Goal: Information Seeking & Learning: Compare options

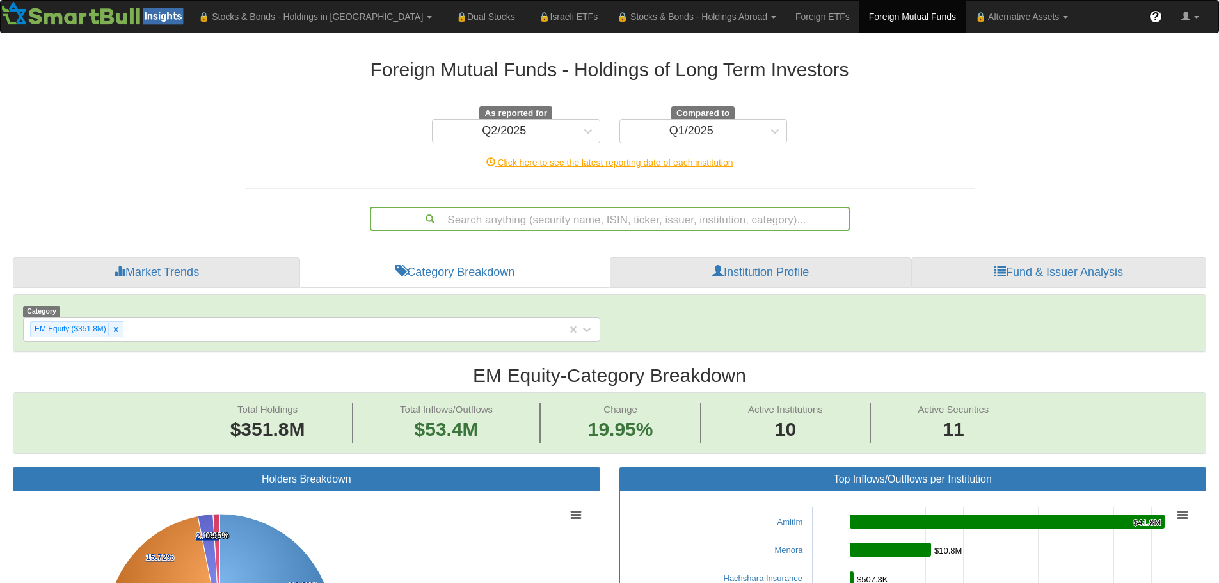
scroll to position [26, 1170]
click at [120, 330] on div at bounding box center [115, 329] width 15 height 15
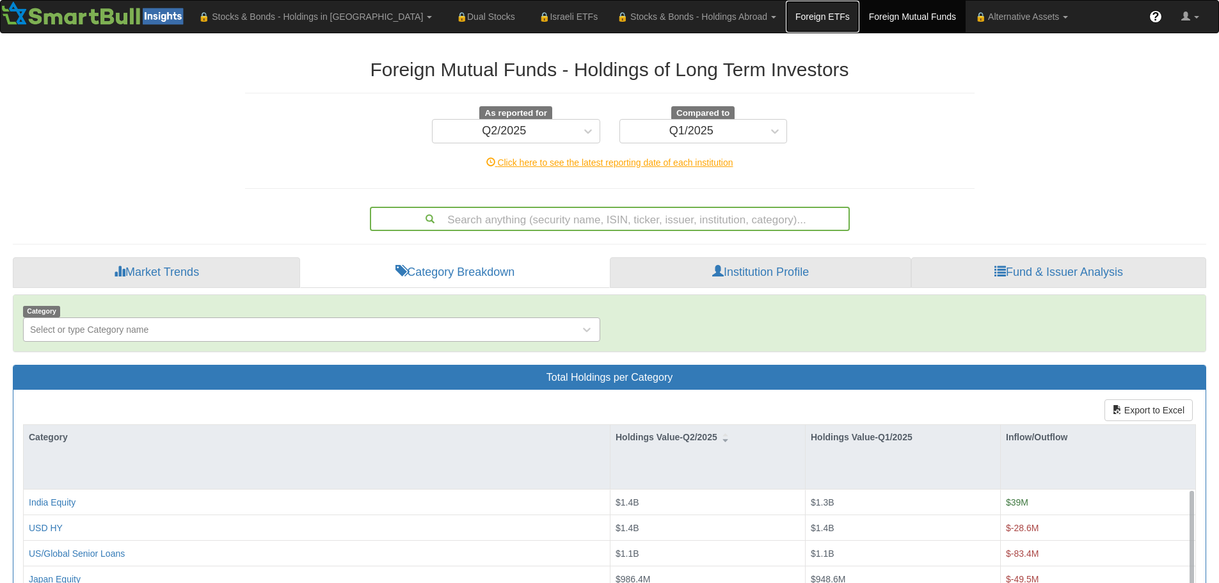
click at [786, 21] on link "Foreign ETFs" at bounding box center [823, 17] width 74 height 32
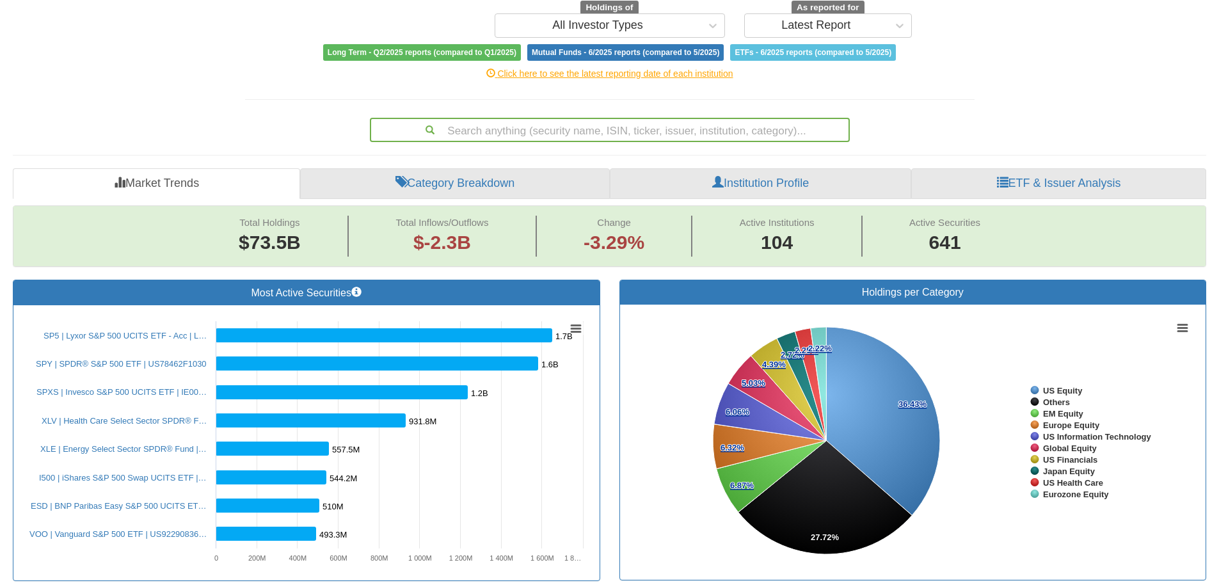
scroll to position [128, 0]
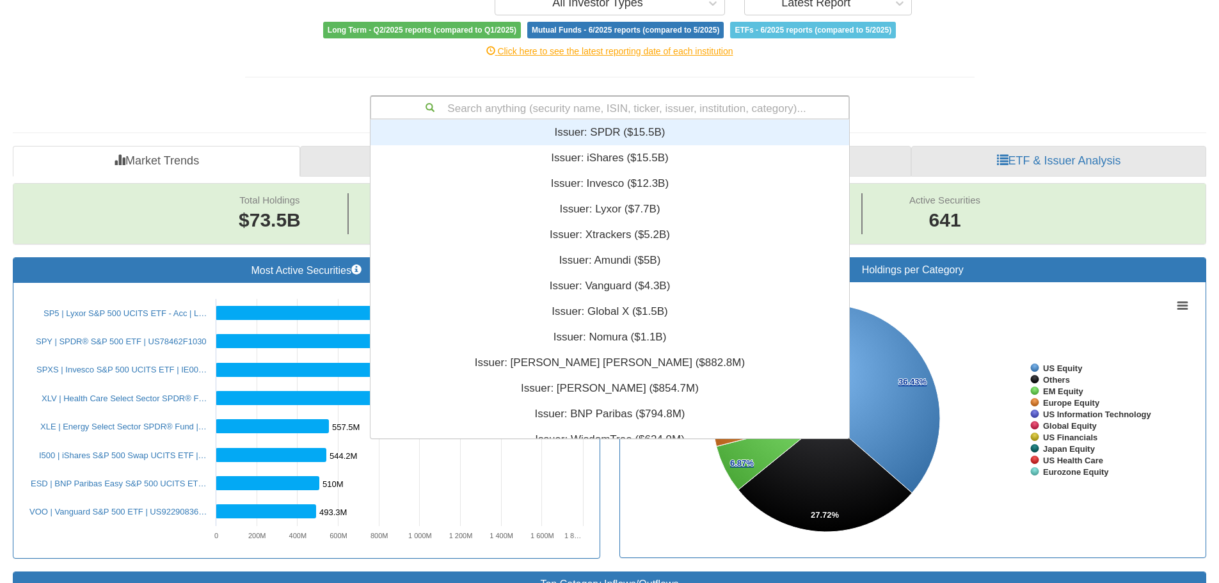
click at [490, 107] on div "Search anything (security name, ISIN, ticker, issuer, institution, category)..." at bounding box center [609, 108] width 477 height 22
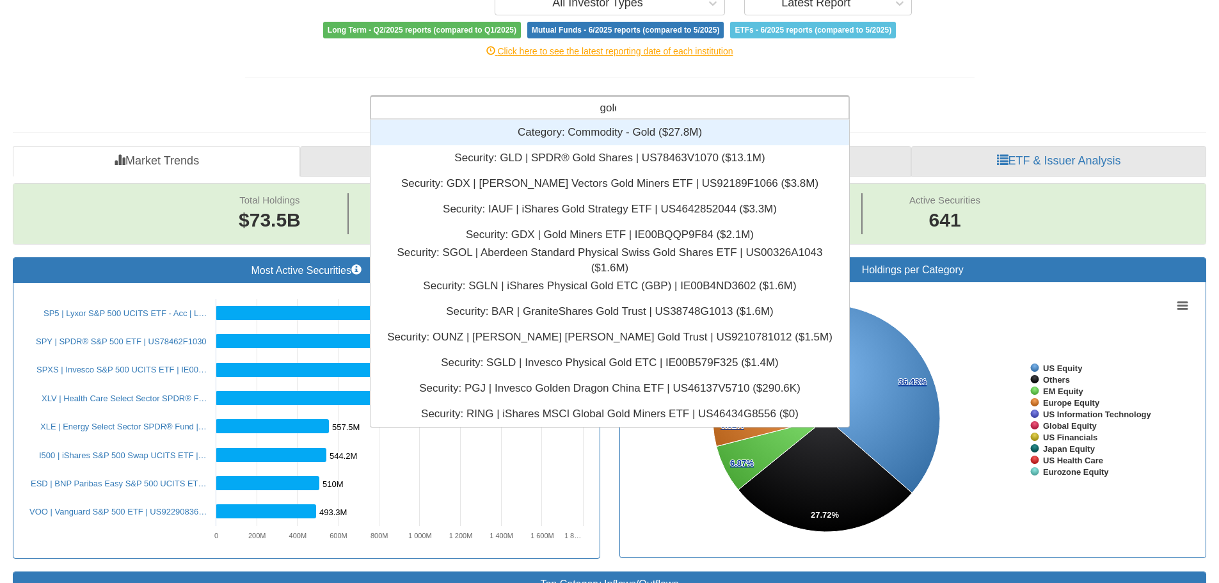
scroll to position [298, 469]
type input "gold"
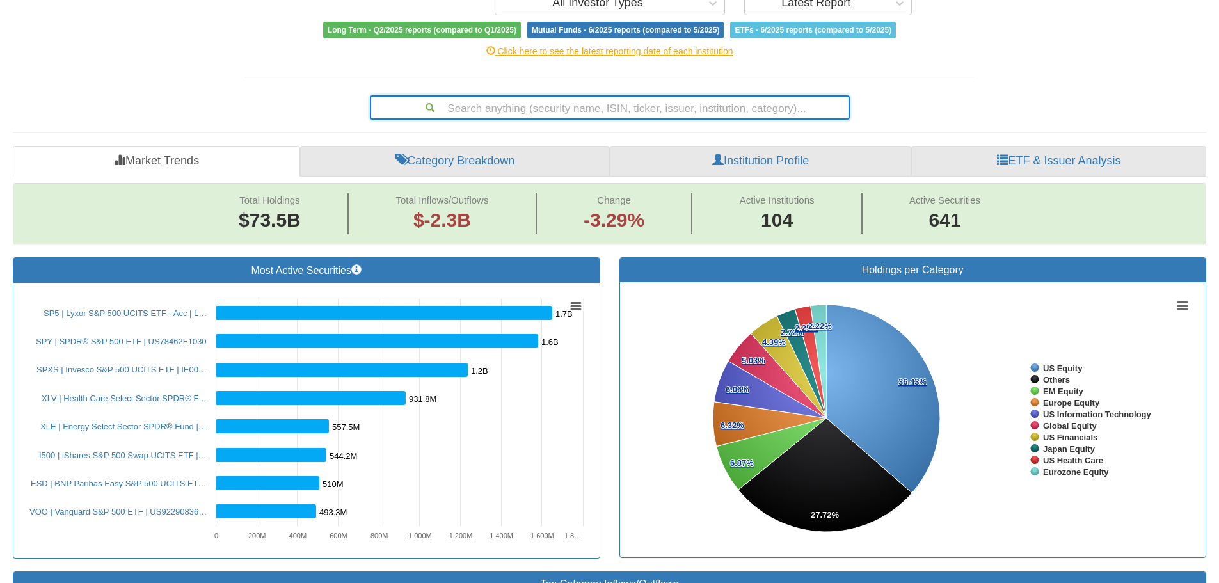
click at [590, 109] on div "Search anything (security name, ISIN, ticker, issuer, institution, category)..." at bounding box center [609, 108] width 477 height 22
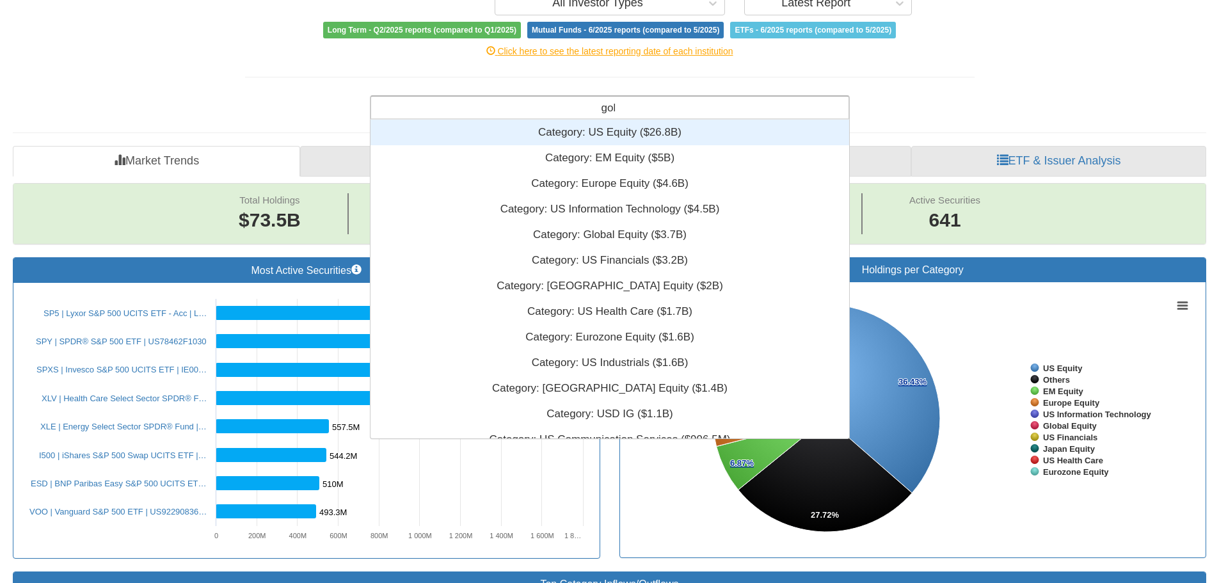
type input "gold"
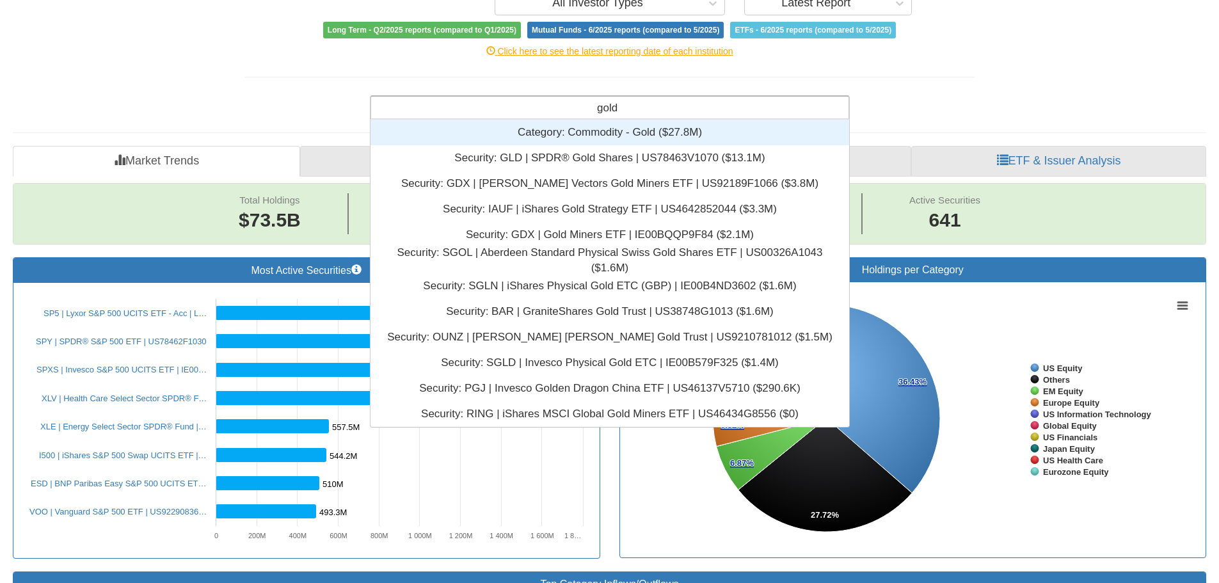
click at [591, 134] on div "Category: ‎Commodity - Gold ‎($27.8M)‏" at bounding box center [609, 133] width 479 height 26
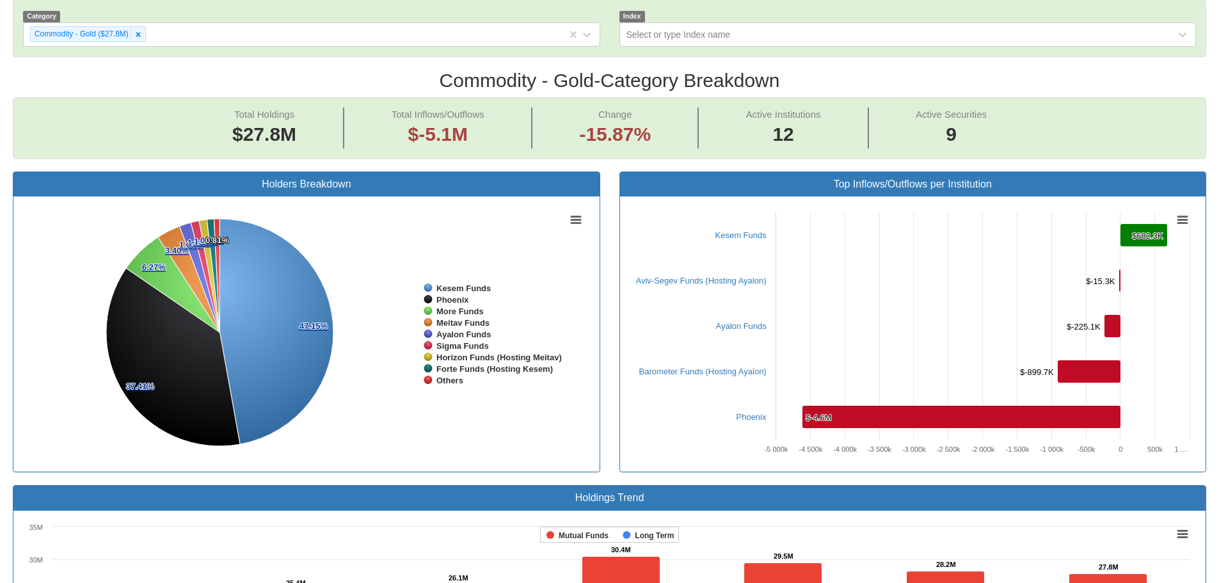
scroll to position [256, 0]
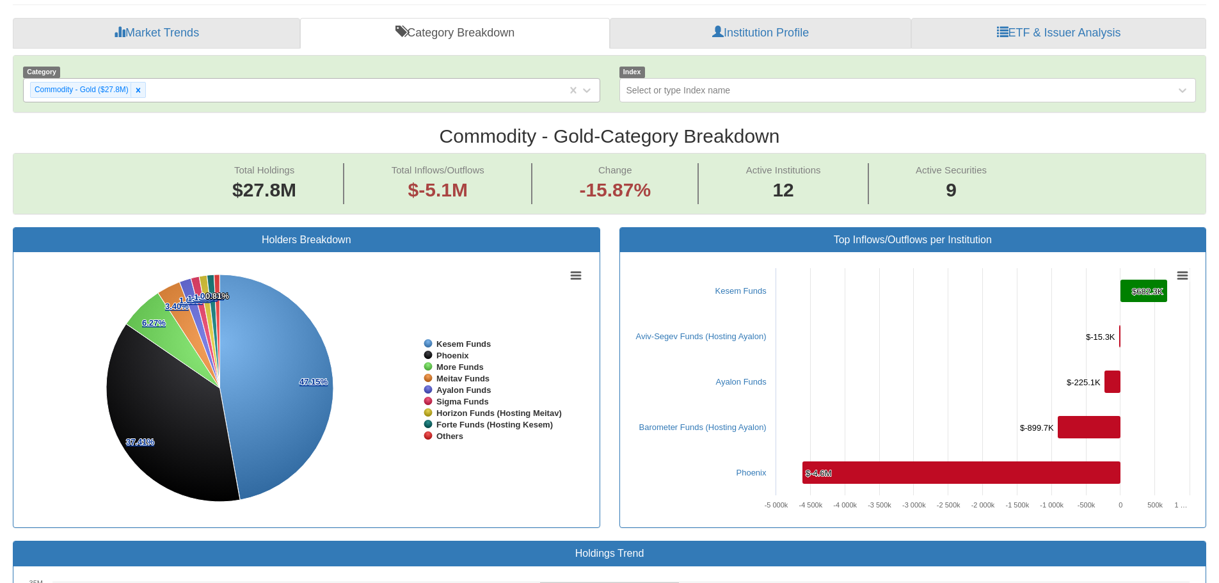
click at [157, 92] on div "Commodity - Gold ($27.8M)" at bounding box center [295, 89] width 543 height 21
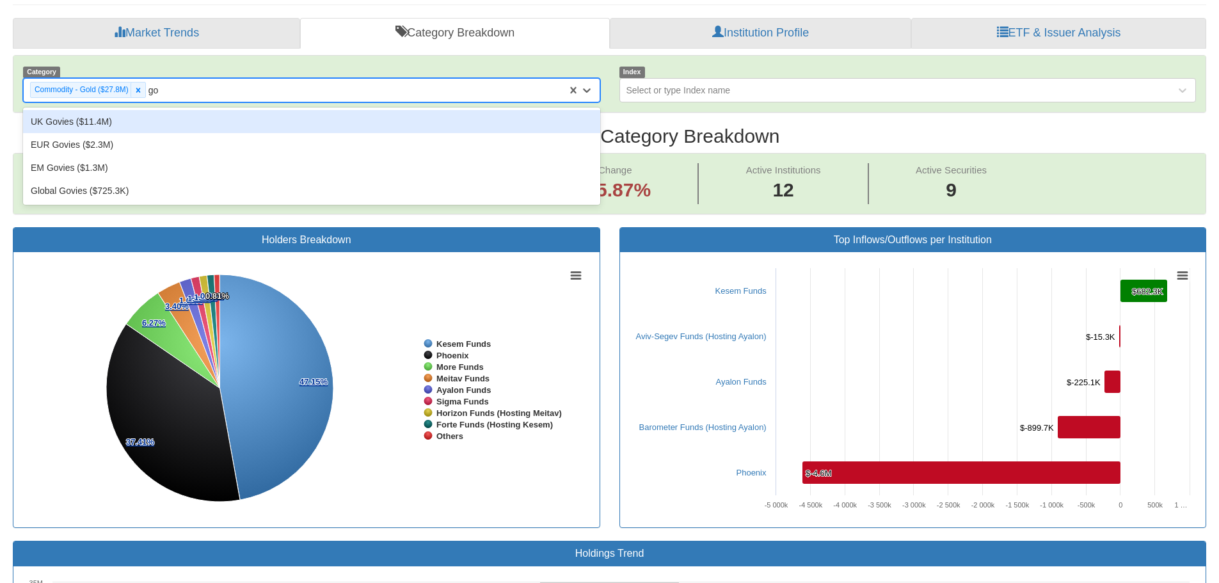
type input "g"
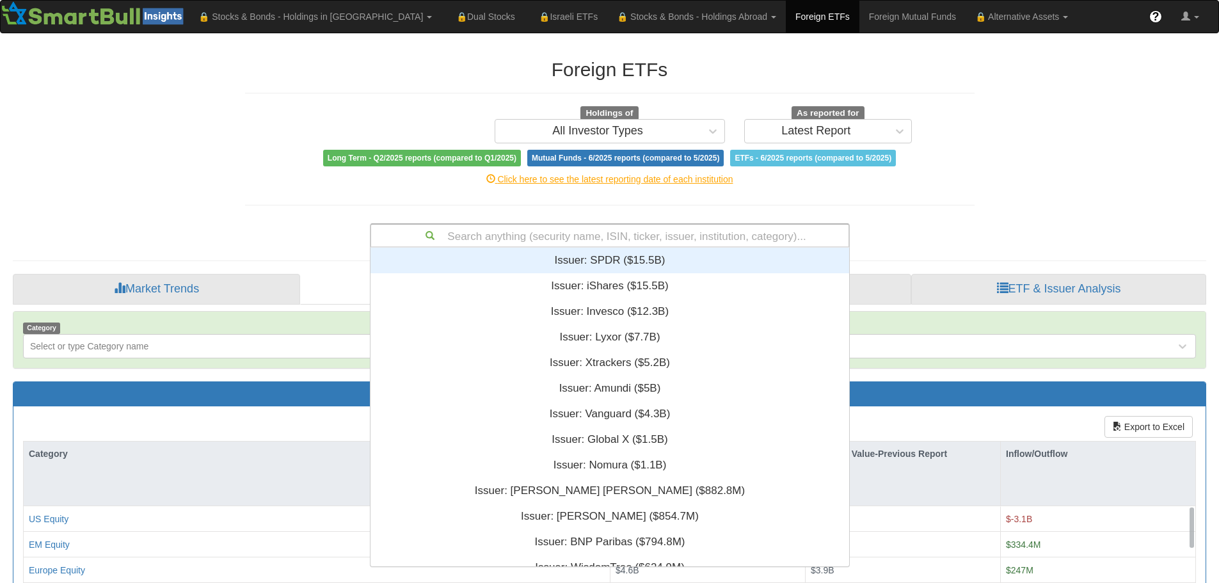
click at [566, 241] on div "Search anything (security name, ISIN, ticker, issuer, institution, category)..." at bounding box center [609, 236] width 477 height 22
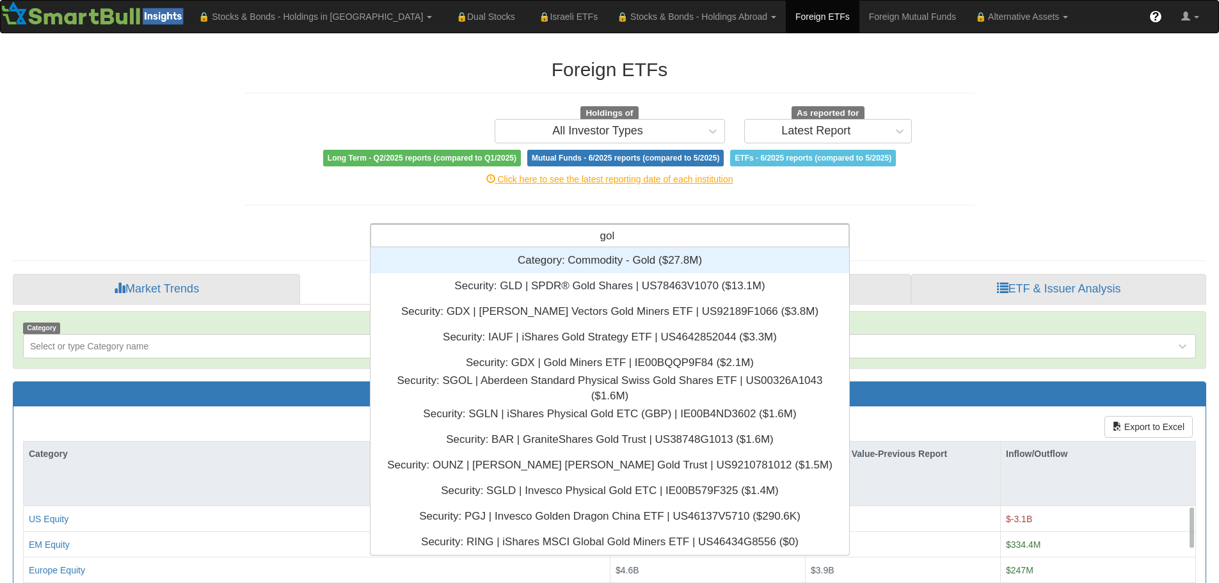
scroll to position [298, 469]
type input "gold"
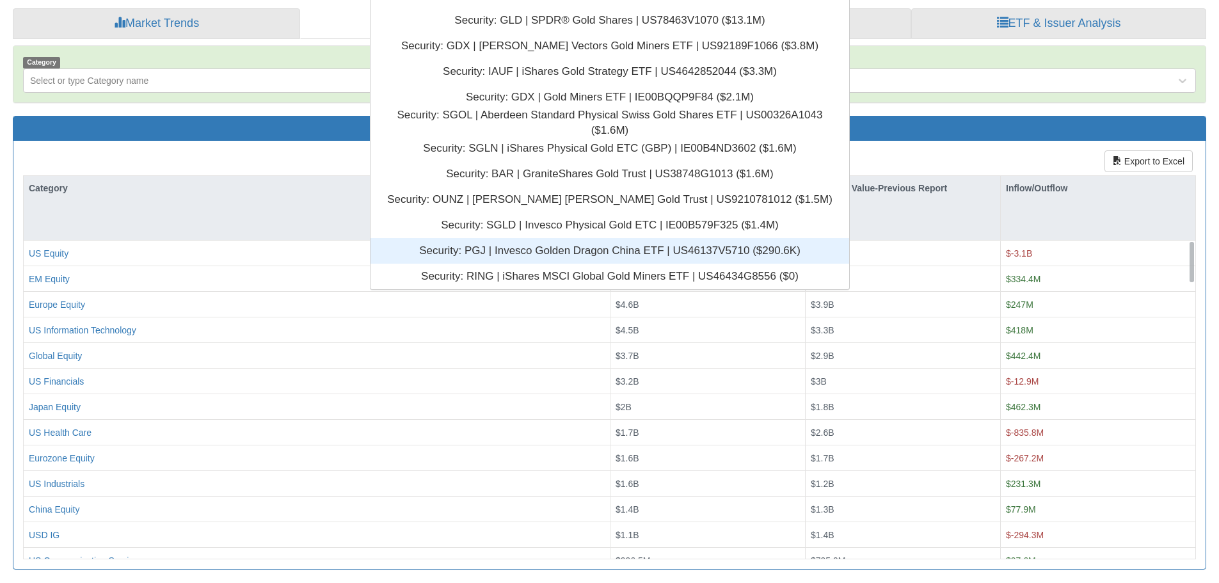
scroll to position [268, 0]
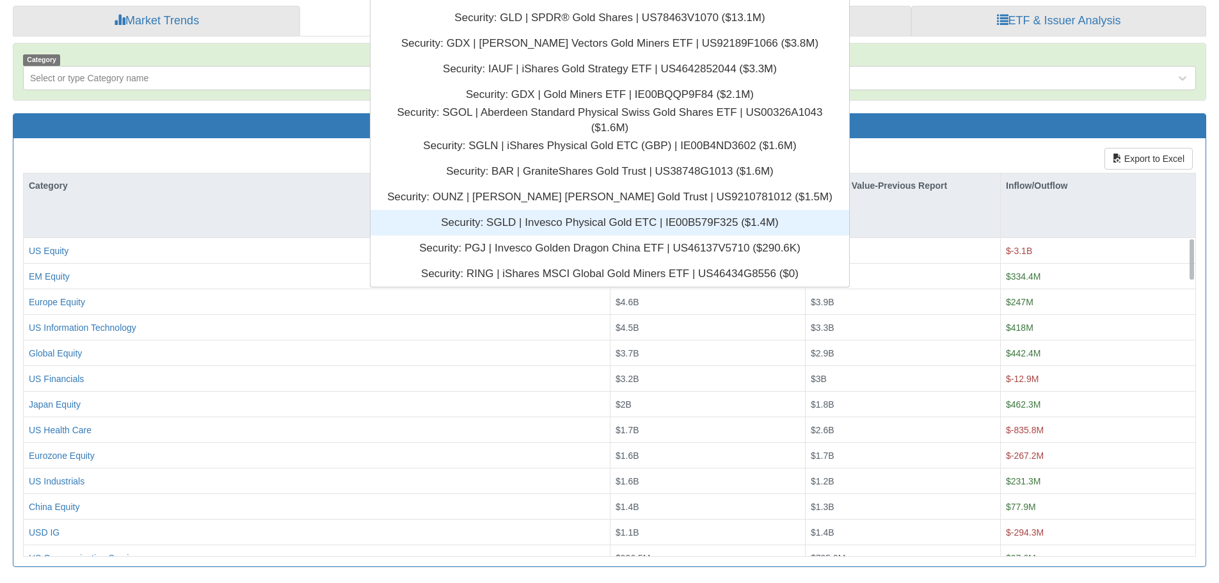
click at [619, 229] on div "Security: ‎SGLD | Invesco Physical Gold ETC | IE00B579F325 ‎($1.4M)‏" at bounding box center [609, 223] width 479 height 26
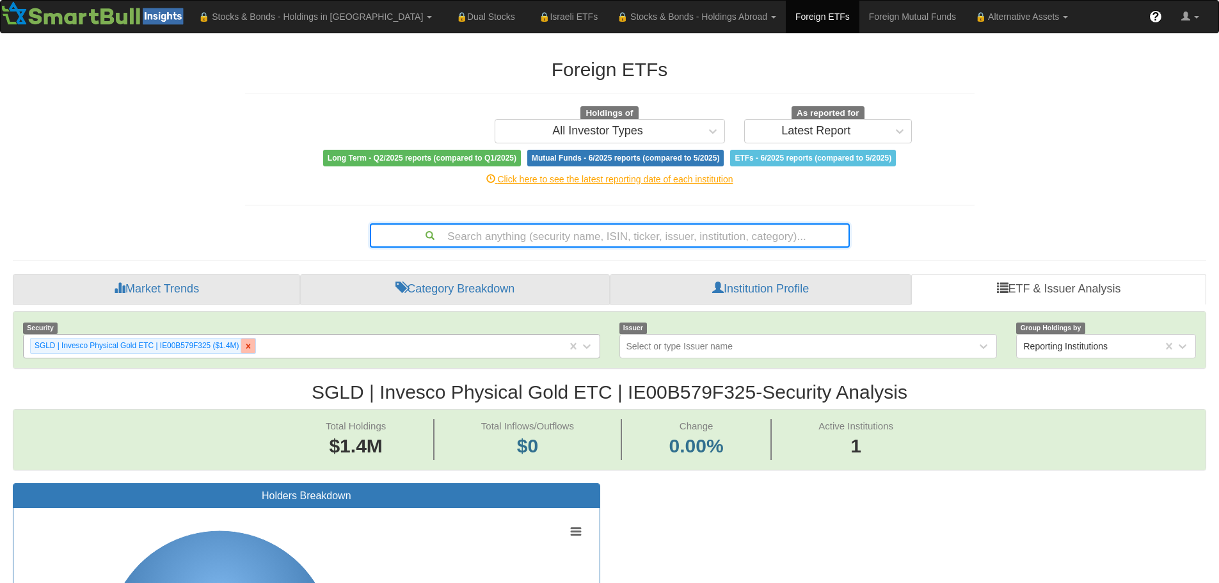
click at [246, 346] on icon at bounding box center [248, 346] width 9 height 9
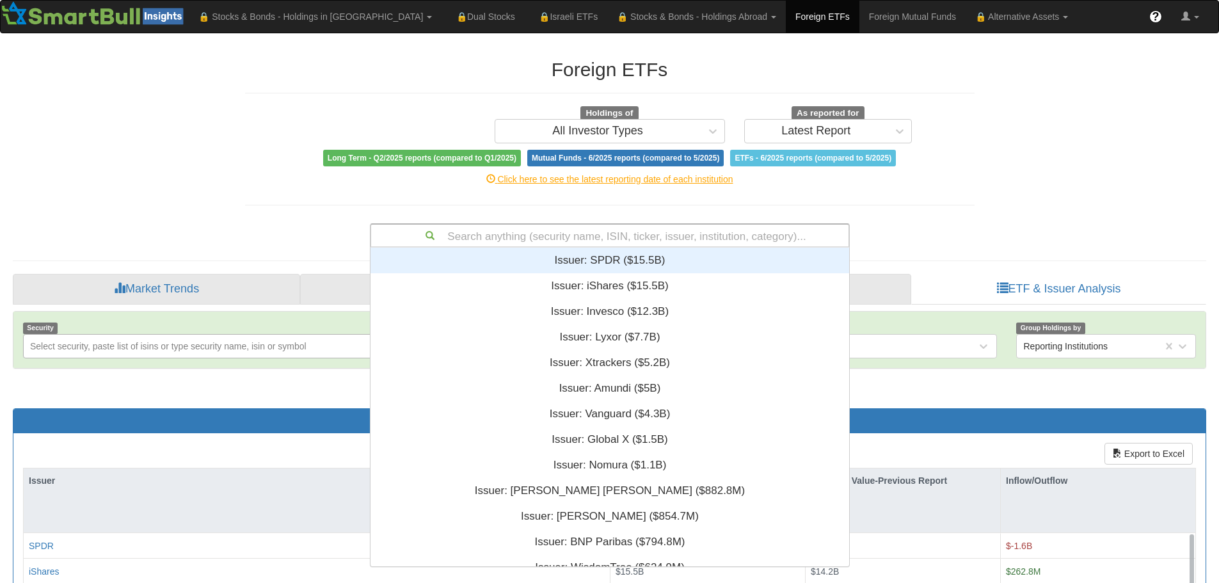
click at [586, 234] on div "Search anything (security name, ISIN, ticker, issuer, institution, category)..." at bounding box center [609, 236] width 477 height 22
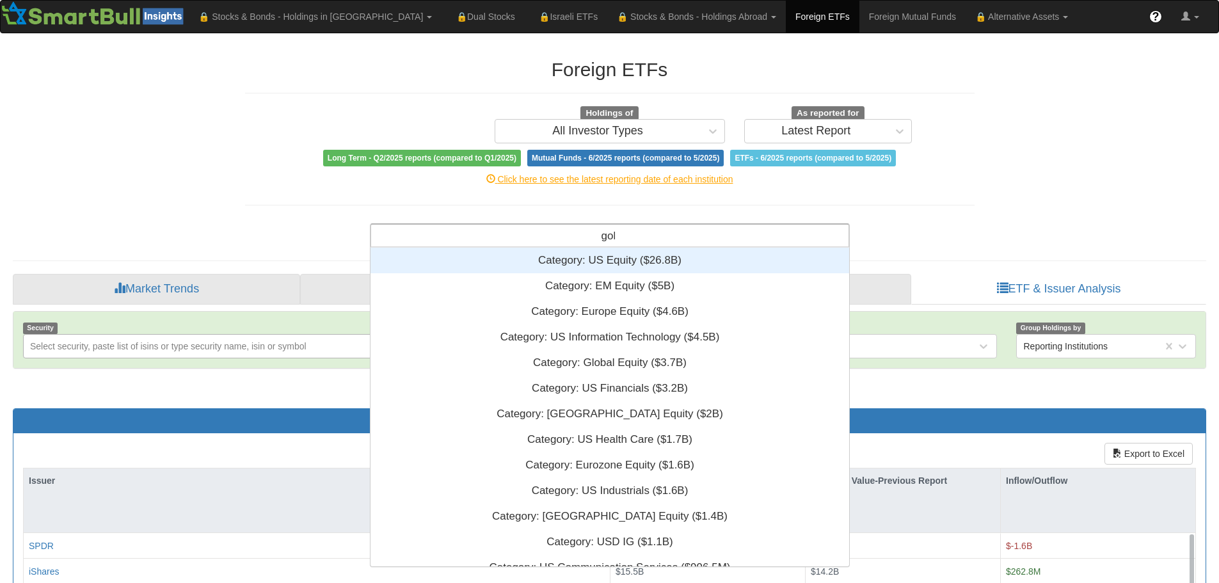
scroll to position [298, 469]
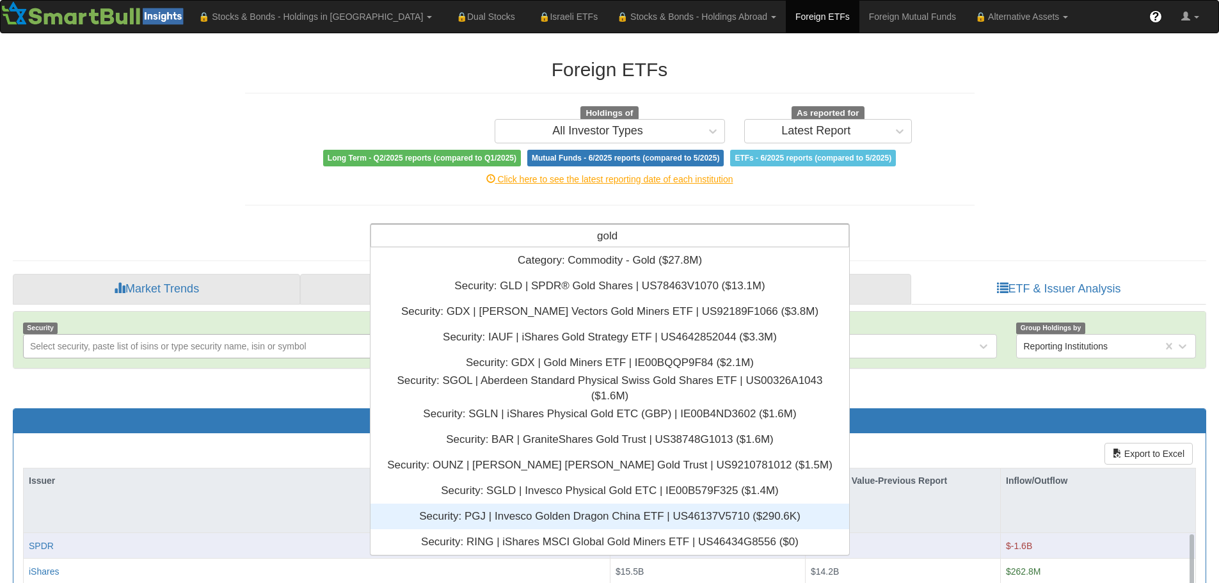
type input "gold"
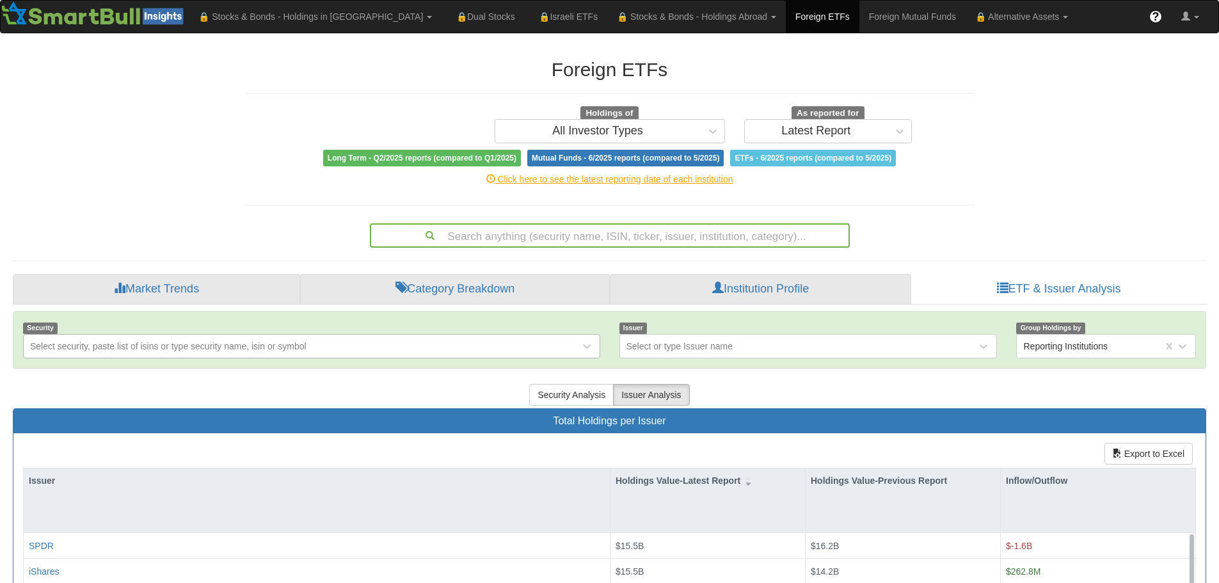
click at [528, 242] on div "Search anything (security name, ISIN, ticker, issuer, institution, category)..." at bounding box center [609, 236] width 477 height 22
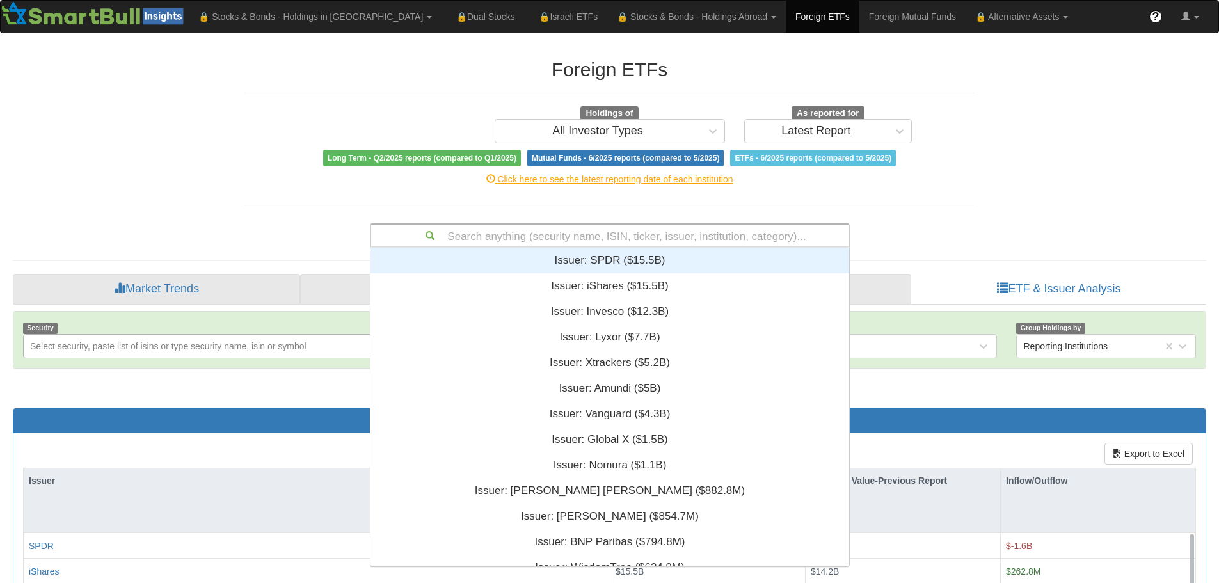
scroll to position [309, 469]
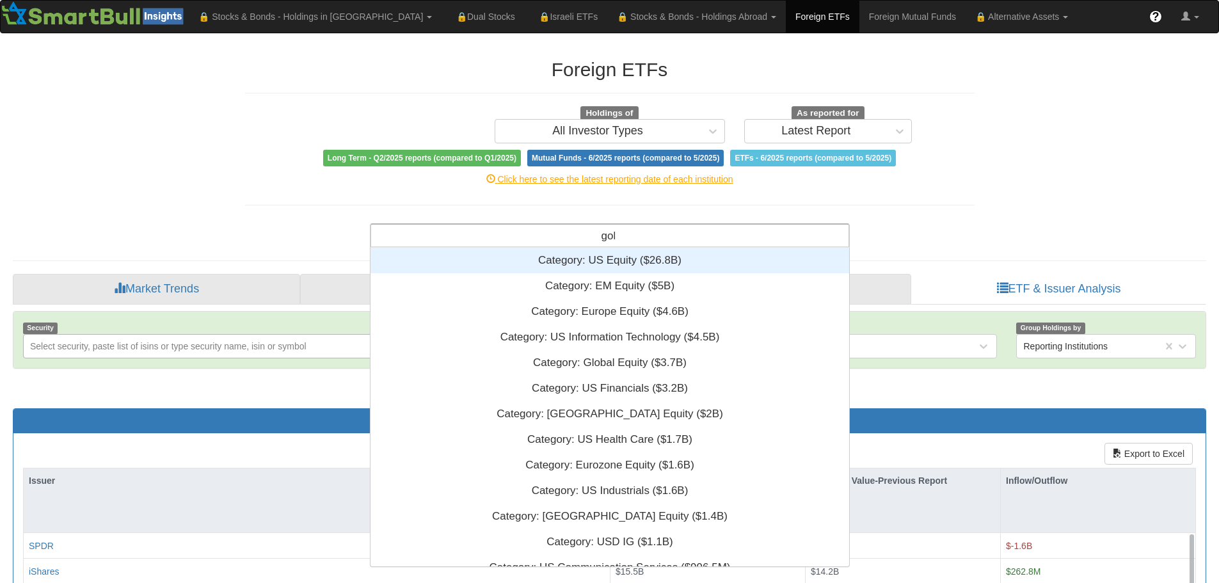
type input "gold"
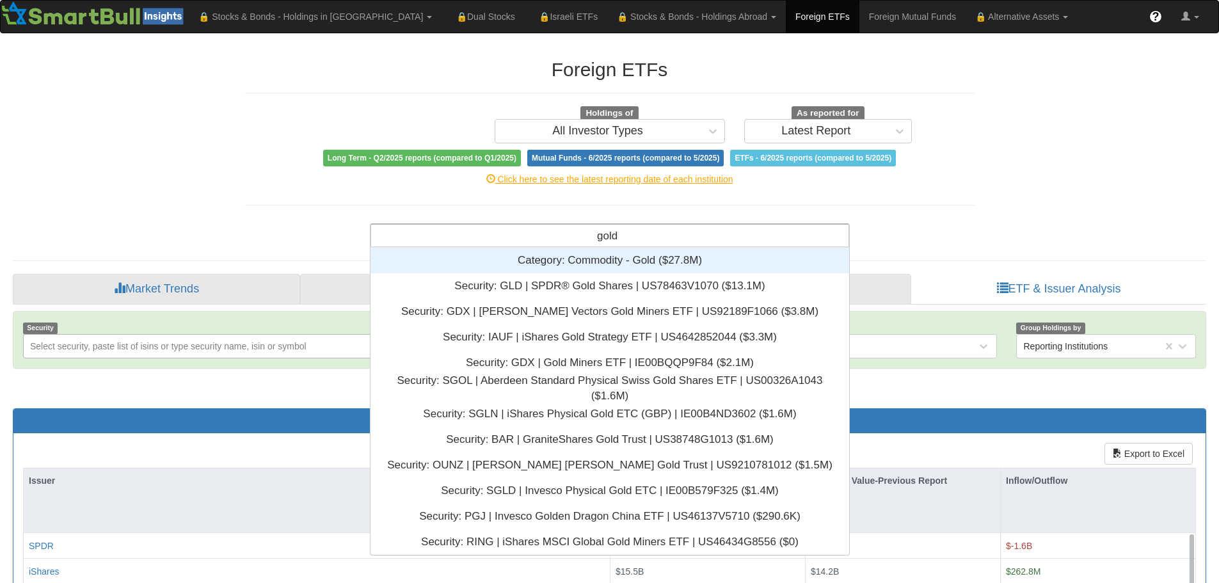
click at [591, 259] on div "Category: ‎Commodity - Gold ‎($27.8M)‏" at bounding box center [609, 261] width 479 height 26
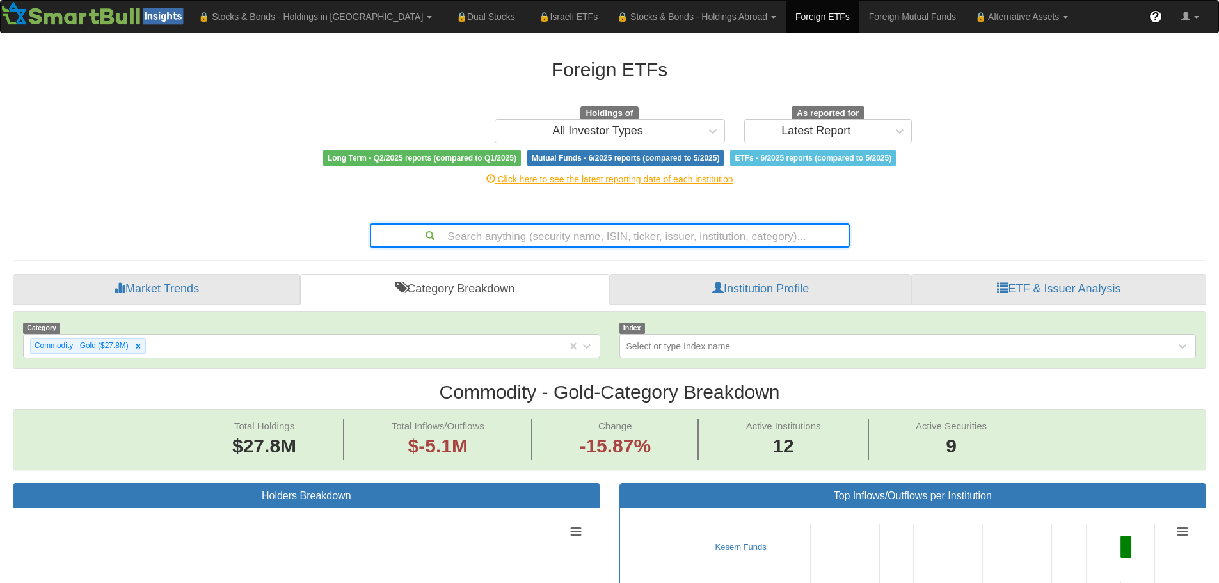
scroll to position [26, 1170]
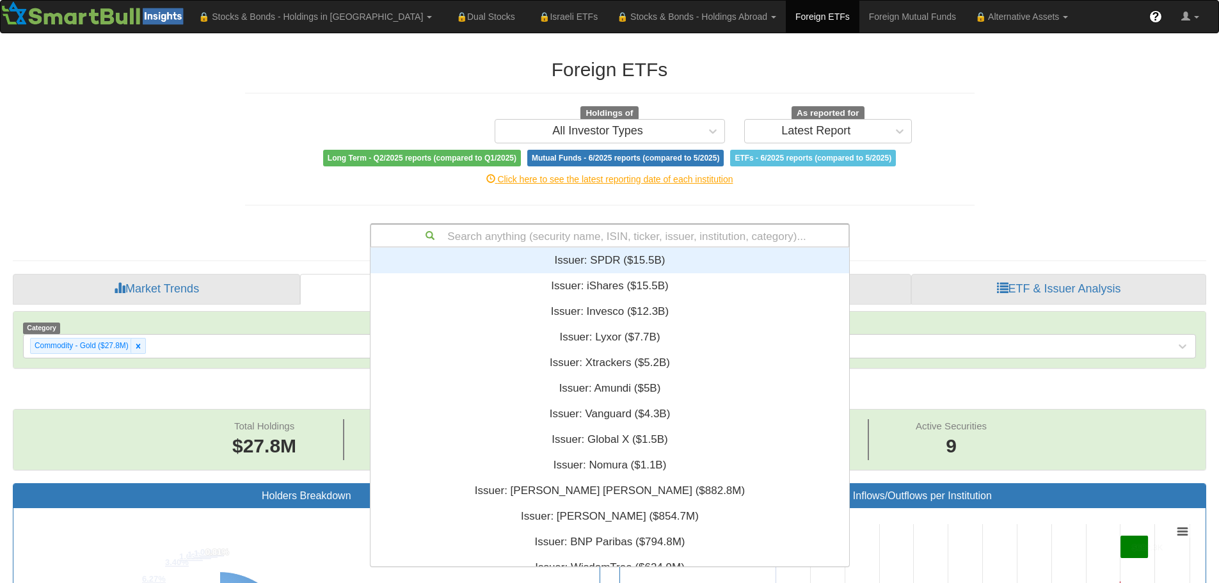
click at [611, 236] on div "Search anything (security name, ISIN, ticker, issuer, institution, category)..." at bounding box center [609, 236] width 477 height 22
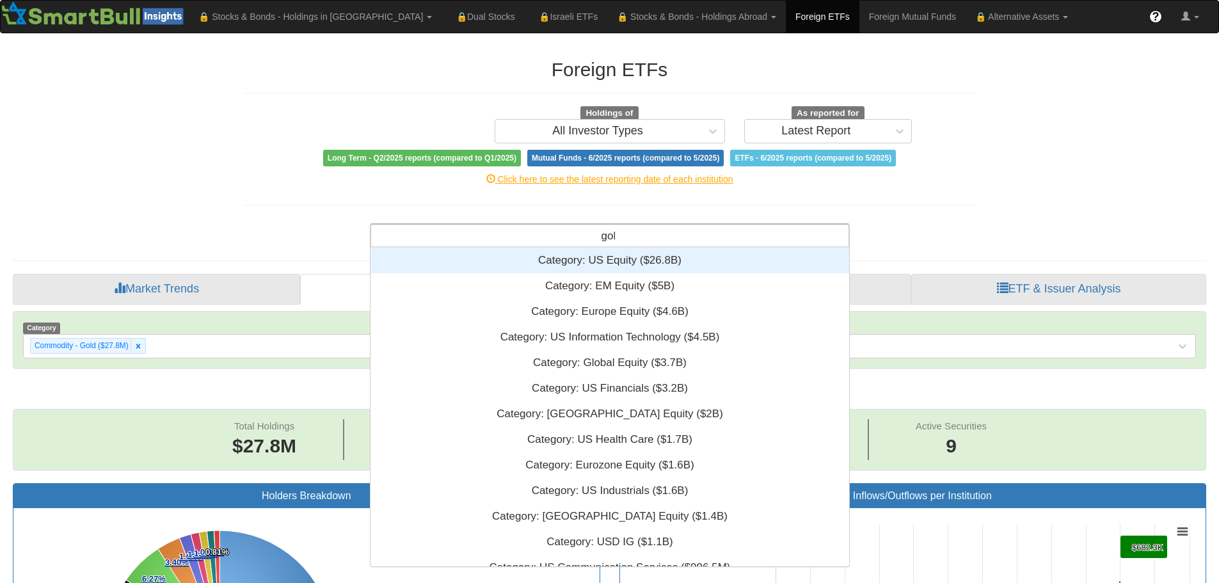
type input "gold"
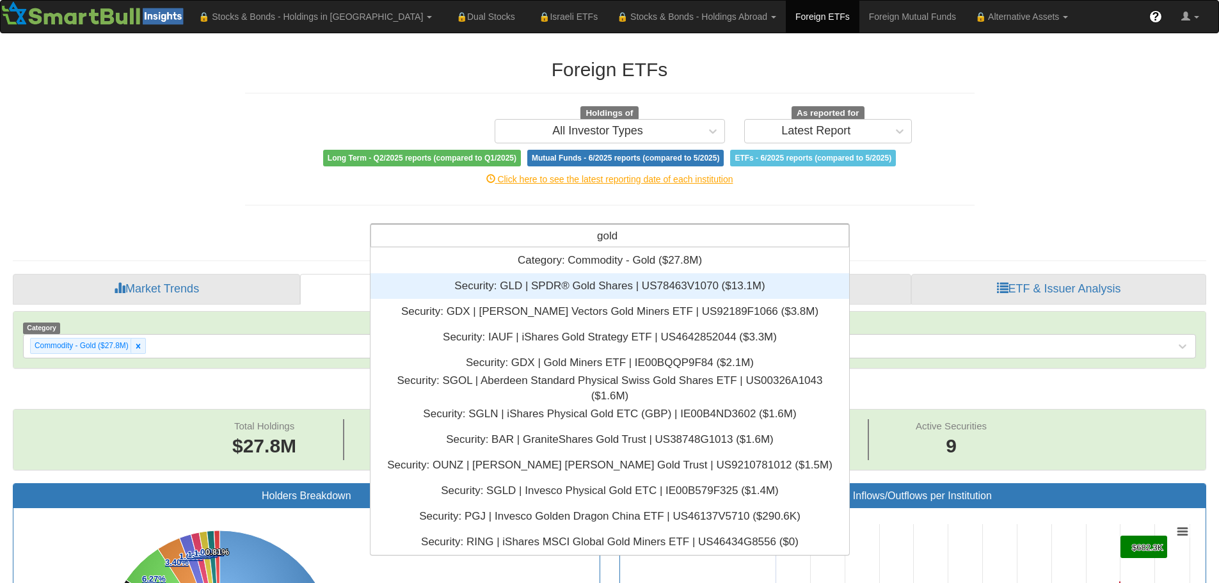
click at [587, 295] on div "Security: ‎GLD | SPDR® Gold Shares | US78463V1070 ‎($13.1M)‏" at bounding box center [609, 286] width 479 height 26
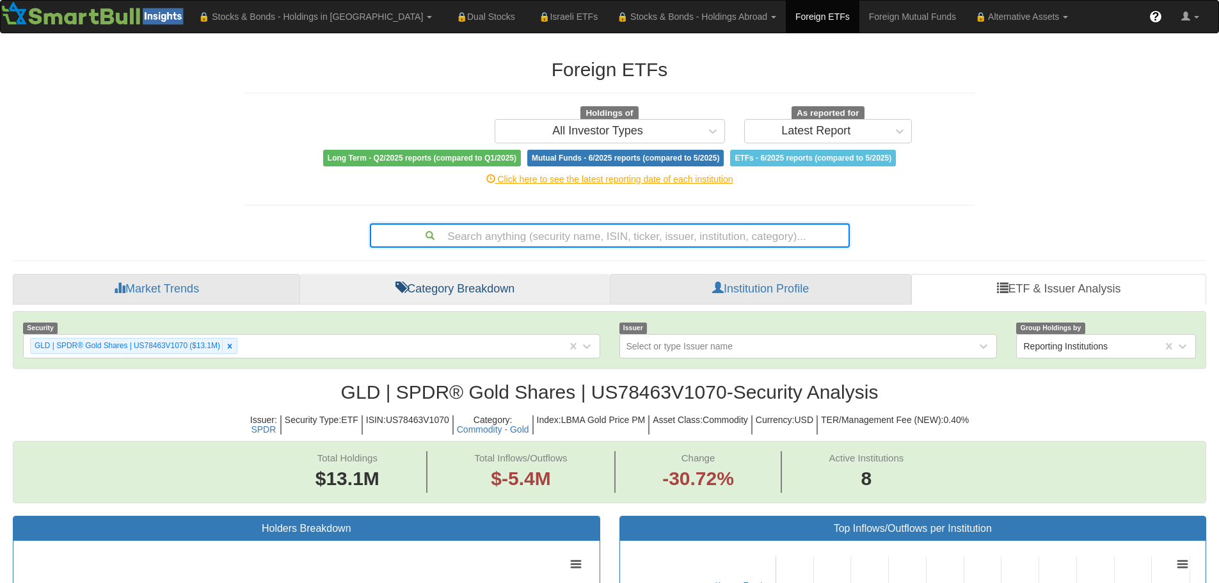
scroll to position [26, 1170]
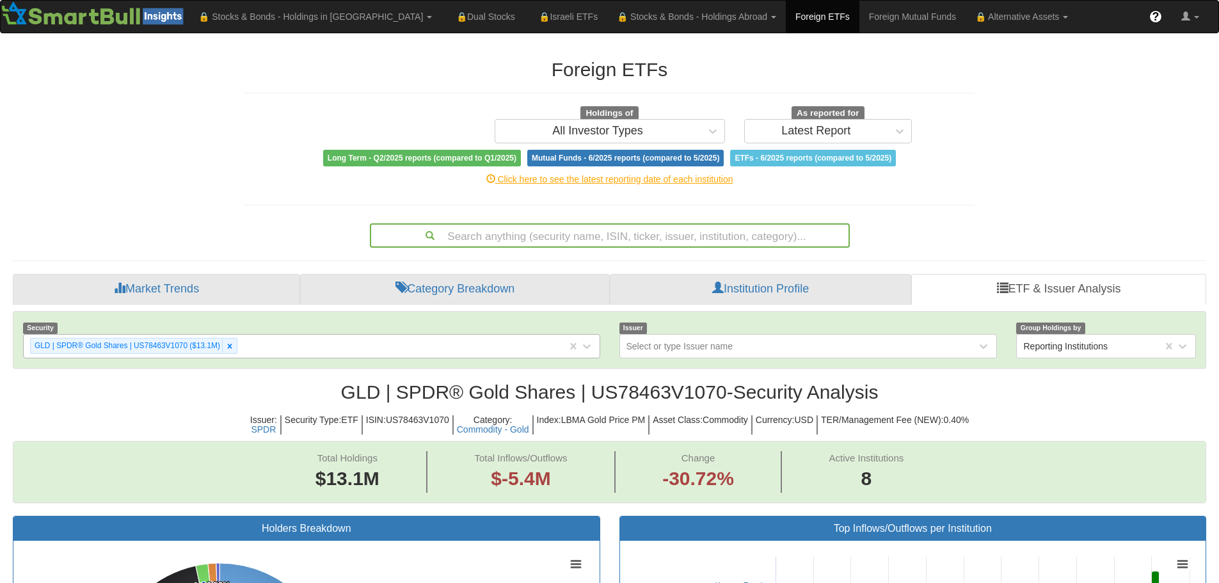
click at [328, 346] on div "GLD | SPDR® Gold Shares | US78463V1070 ($13.1M)" at bounding box center [295, 345] width 543 height 21
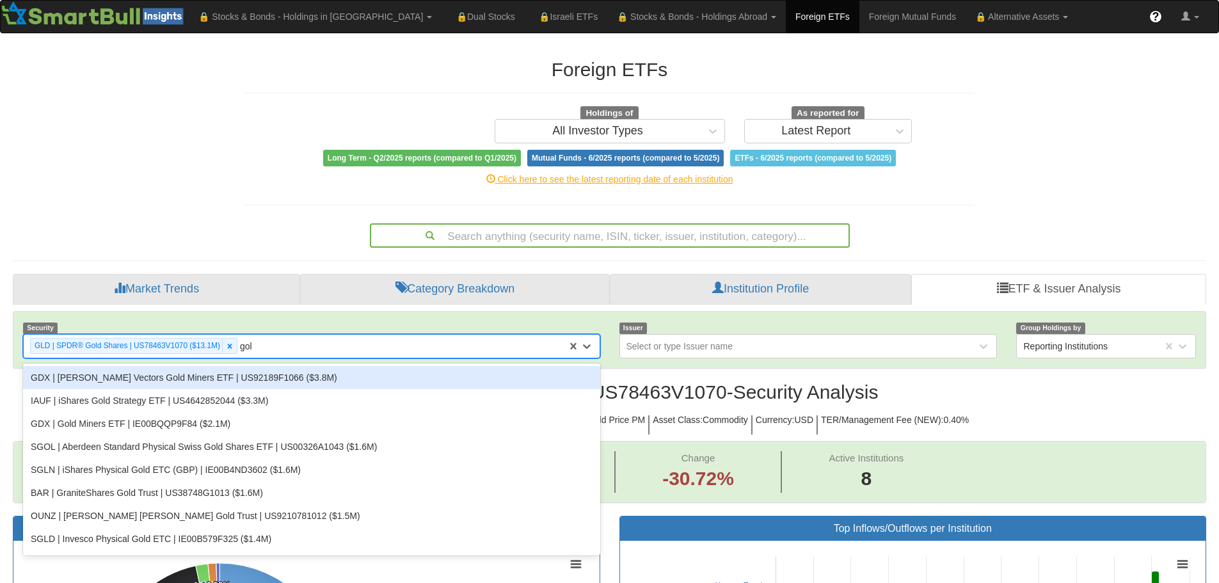
type input "gold"
click at [170, 381] on div "GDX | [PERSON_NAME] Vectors Gold Miners ETF | US92189F1066 ($3.8M)" at bounding box center [311, 377] width 577 height 23
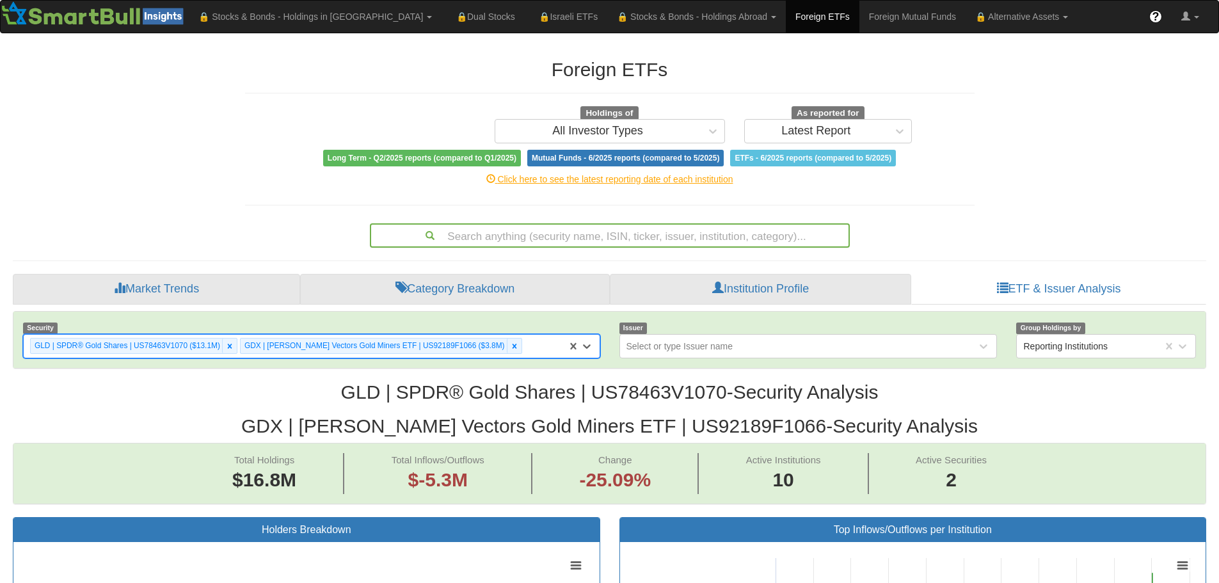
scroll to position [26, 1170]
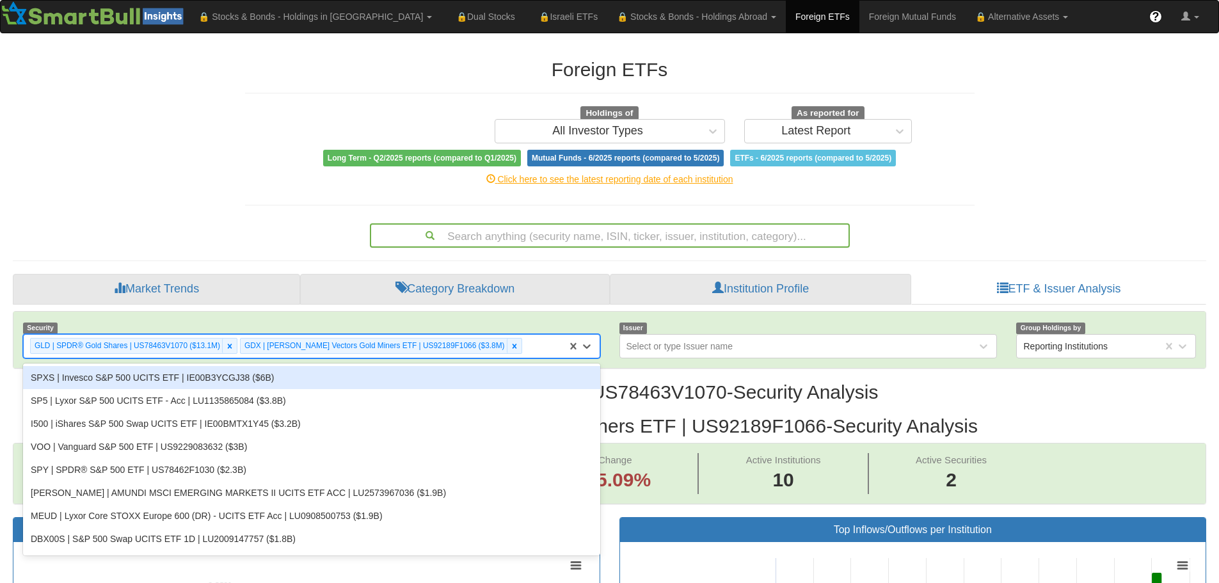
click at [498, 347] on div "GLD | SPDR® Gold Shares | US78463V1070 ($13.1M) GDX | [PERSON_NAME] Vectors Gol…" at bounding box center [295, 345] width 543 height 21
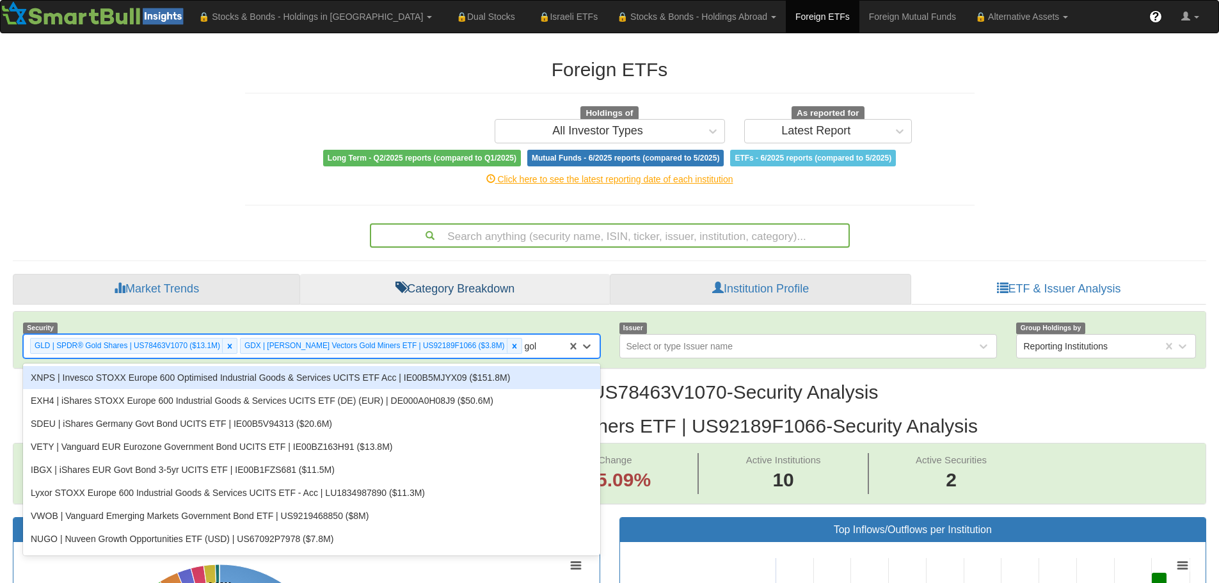
type input "gold"
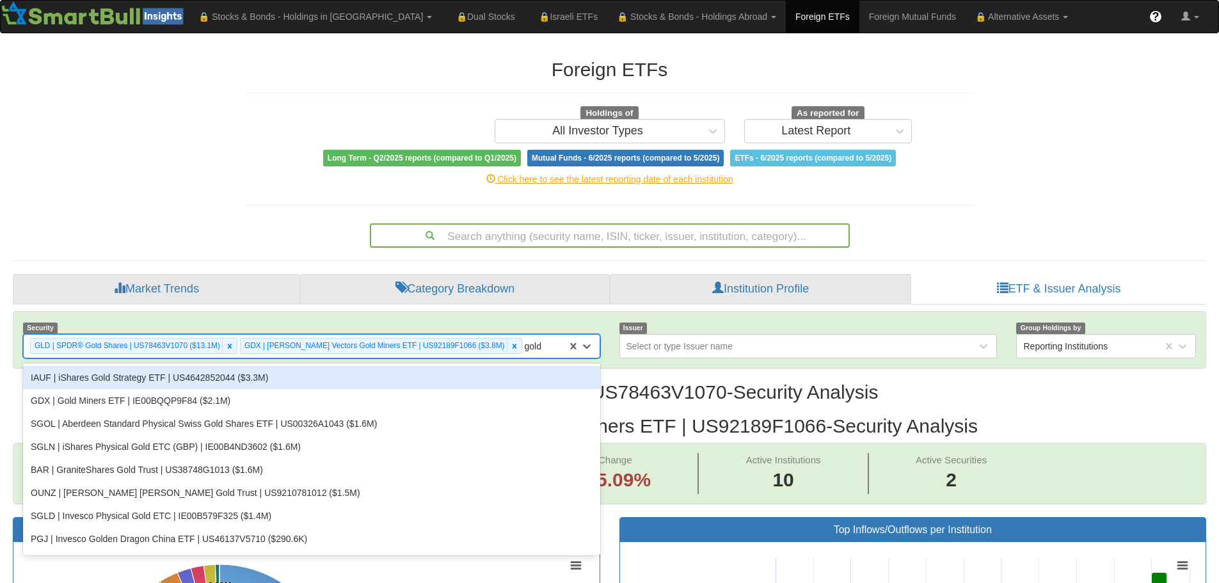
click at [143, 380] on div "IAUF | iShares Gold Strategy ETF | US4642852044 ($3.3M)" at bounding box center [311, 377] width 577 height 23
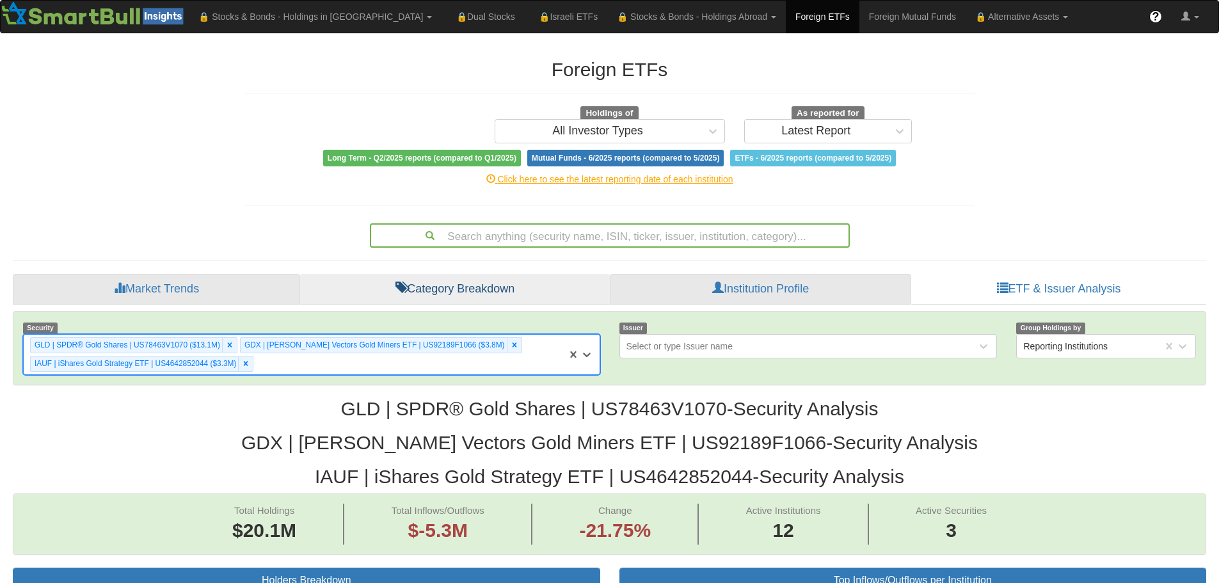
scroll to position [26, 1170]
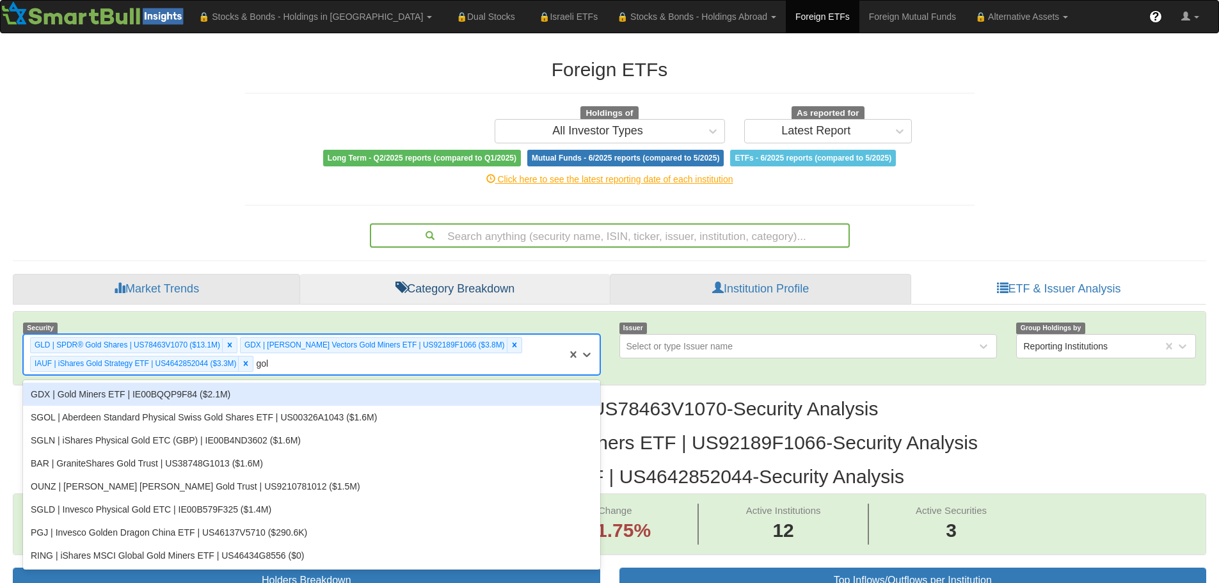
type input "gold"
click at [145, 396] on div "GDX | Gold Miners ETF | IE00BQQP9F84 ($2.1M)" at bounding box center [311, 394] width 577 height 23
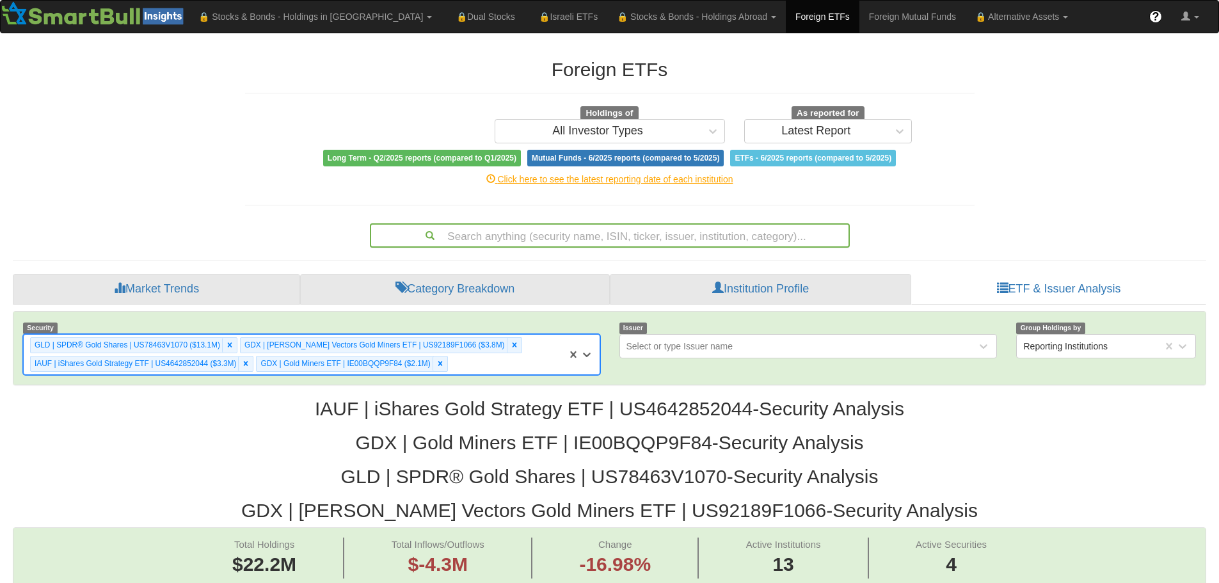
scroll to position [26, 1170]
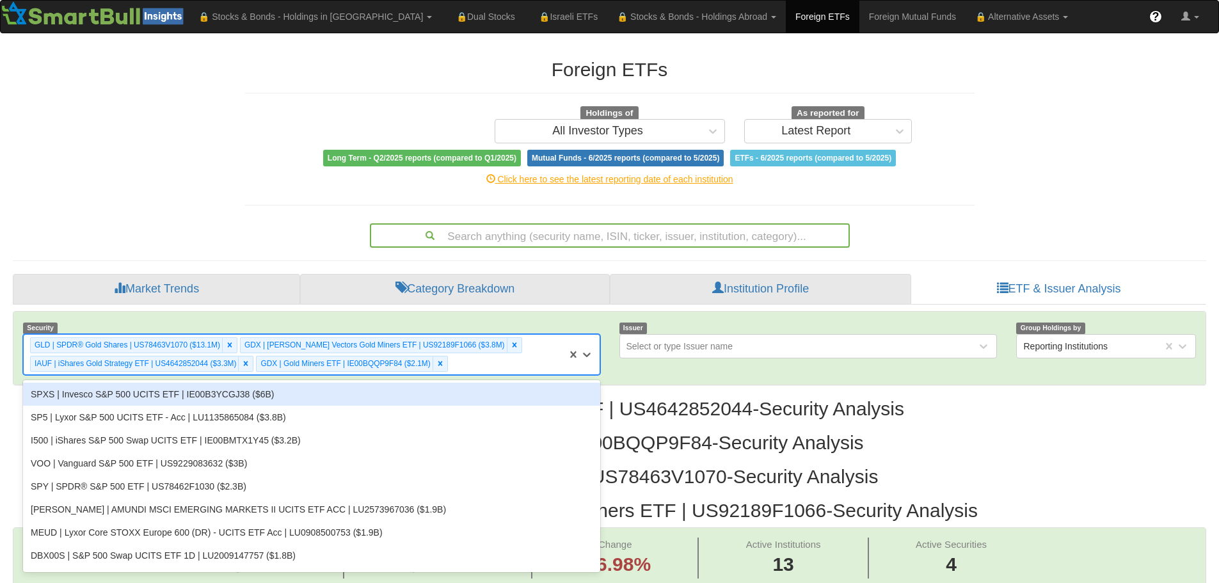
click at [458, 365] on div "GLD | SPDR® Gold Shares | US78463V1070 ($13.1M) GDX | [PERSON_NAME] Vectors Gol…" at bounding box center [295, 355] width 543 height 40
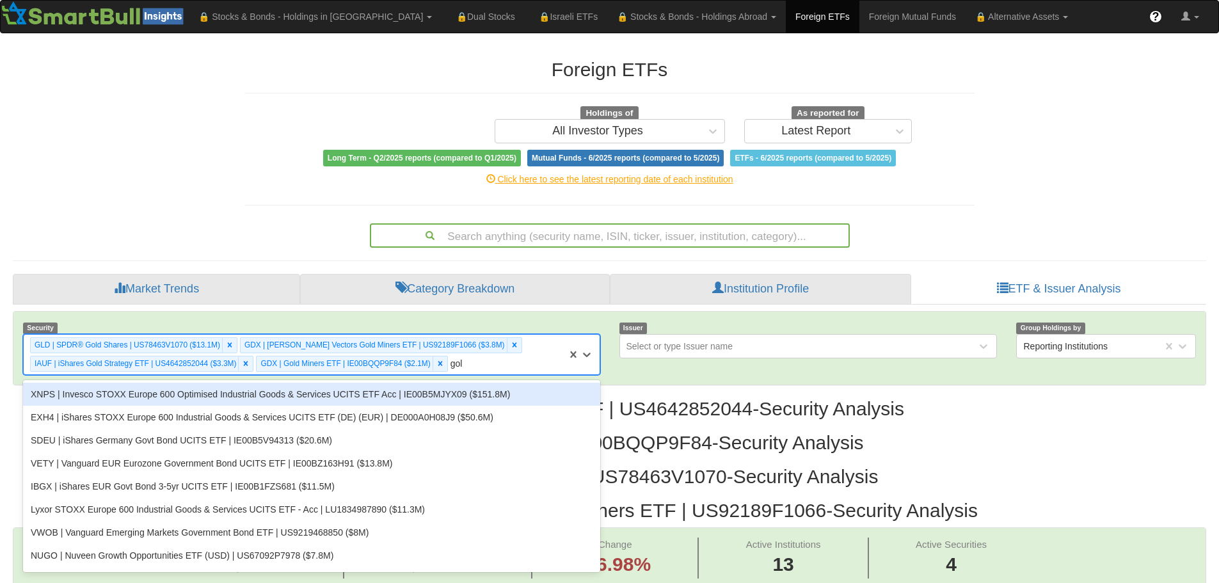
type input "gold"
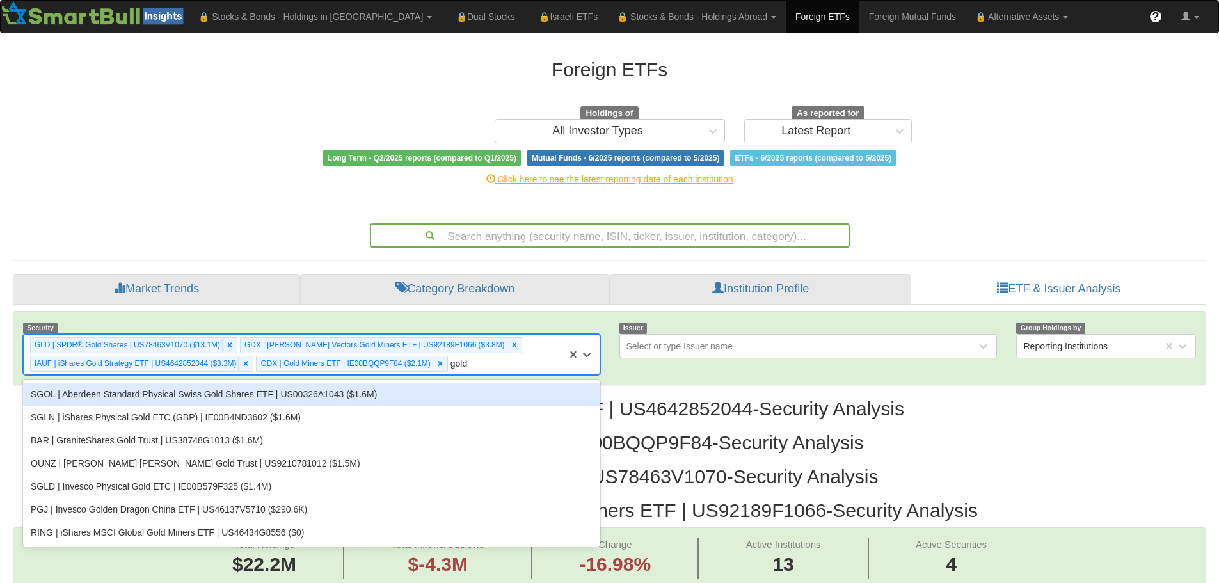
click at [209, 398] on div "SGOL | Aberdeen Standard Physical Swiss Gold Shares ETF | US00326A1043 ($1.6M)" at bounding box center [311, 394] width 577 height 23
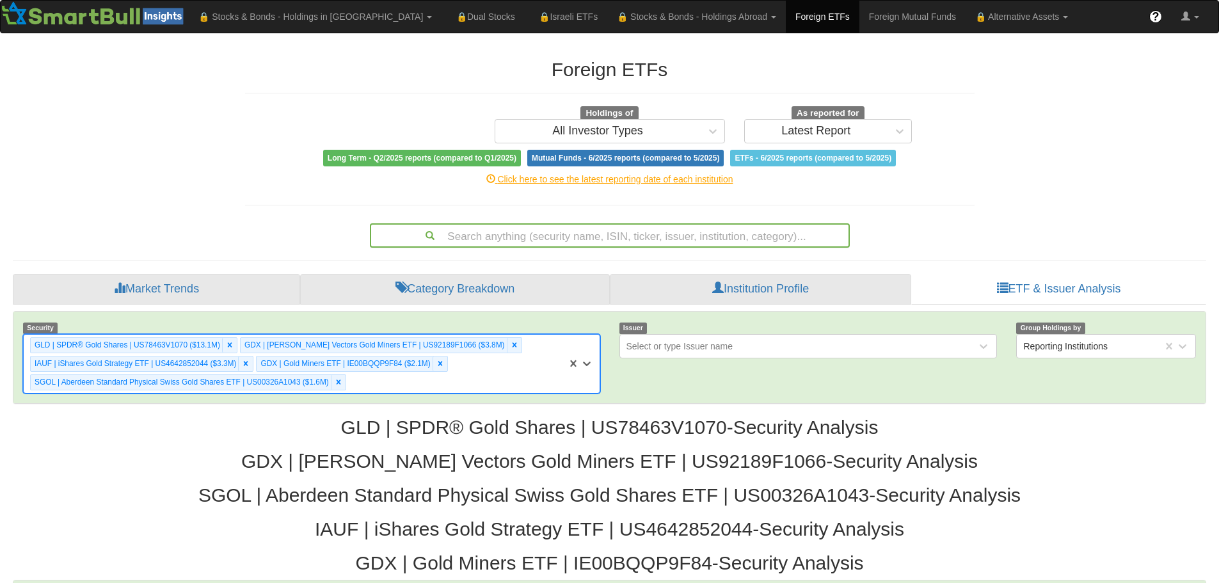
scroll to position [26, 1170]
click at [374, 385] on div "Security option SGOL | Aberdeen Standard Physical Swiss Gold Shares ETF | US003…" at bounding box center [609, 358] width 1192 height 92
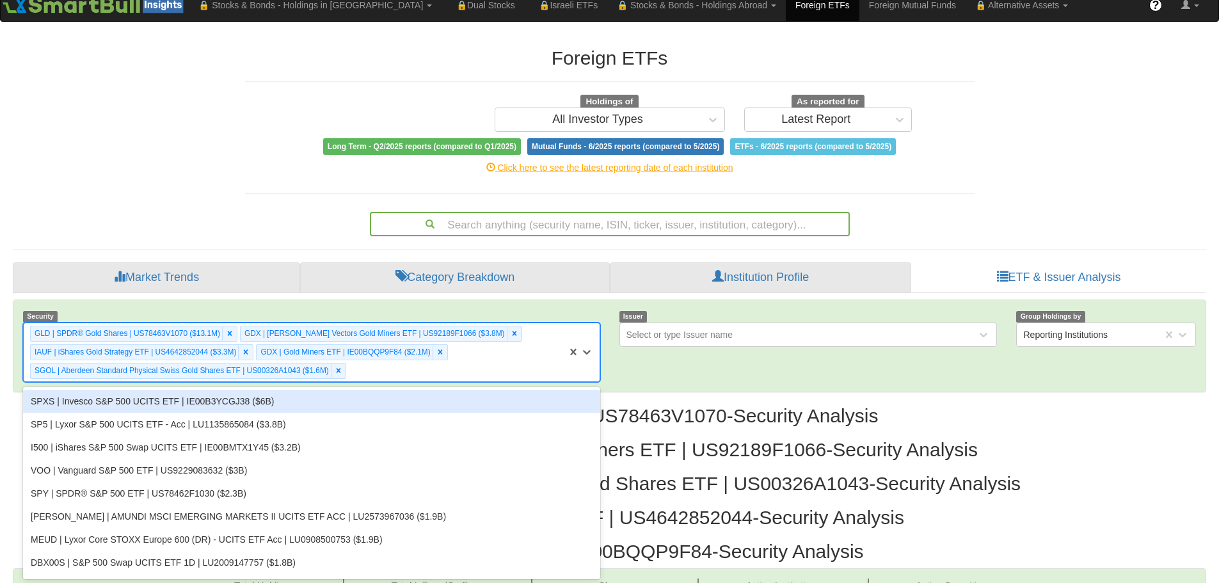
scroll to position [13, 0]
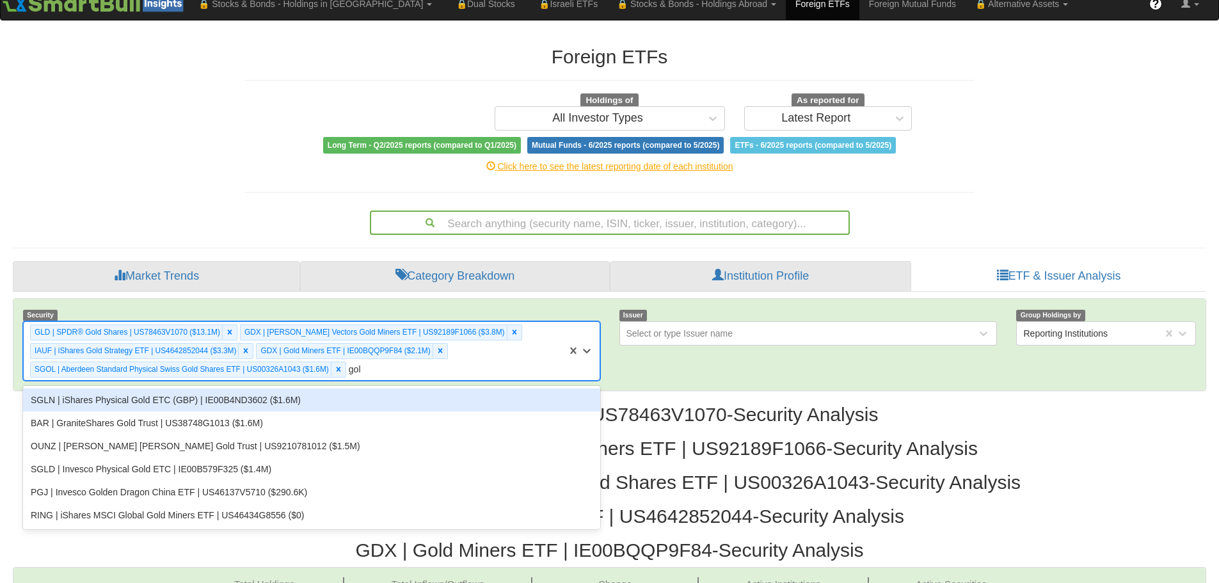
type input "gold"
click at [170, 405] on div "SGLN | iShares Physical Gold ETC (GBP) | IE00B4ND3602 ($1.6M)" at bounding box center [311, 399] width 577 height 23
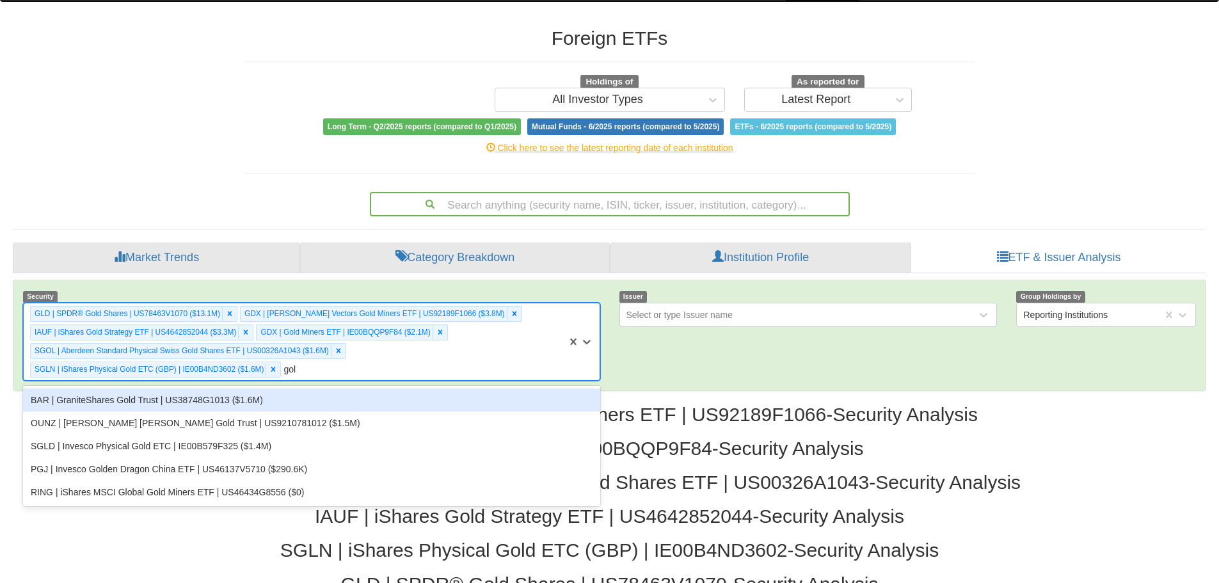
type input "gold"
click at [177, 399] on div "BAR | GraniteShares Gold Trust | US38748G1013 ($1.6M)" at bounding box center [311, 399] width 577 height 23
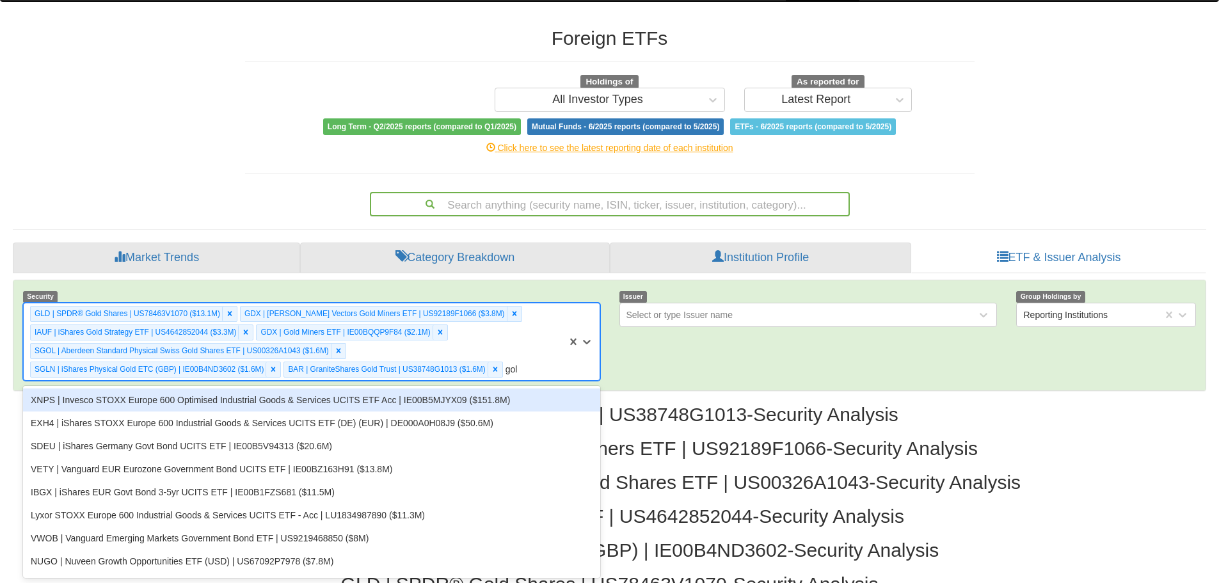
type input "gold"
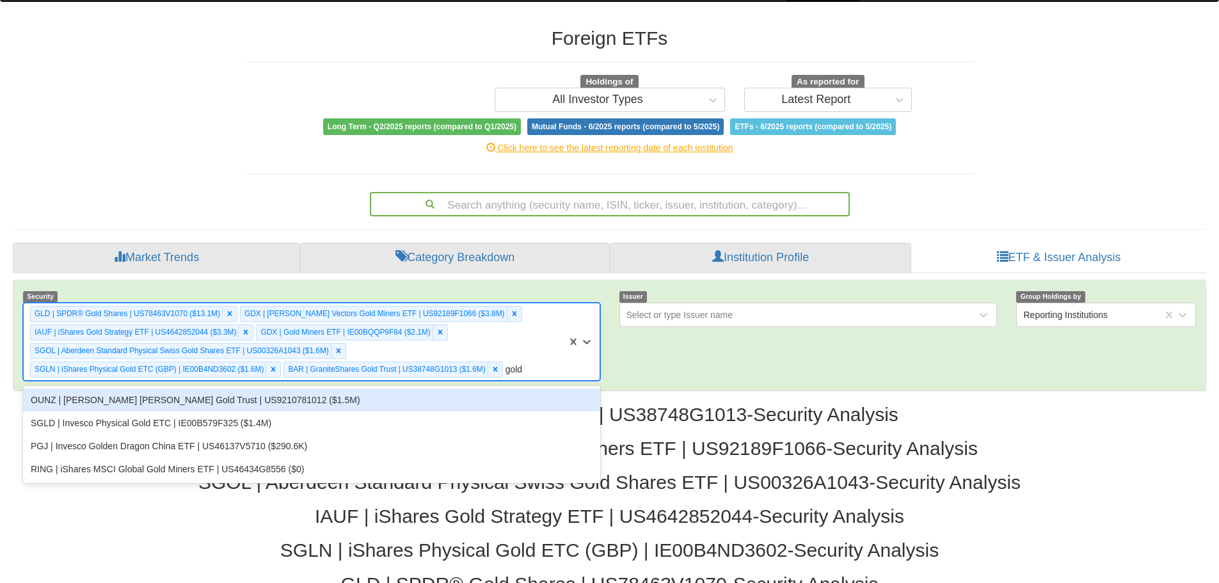
click at [209, 401] on div "OUNZ | [PERSON_NAME] [PERSON_NAME] Gold Trust | US9210781012 ($1.5M)" at bounding box center [311, 399] width 577 height 23
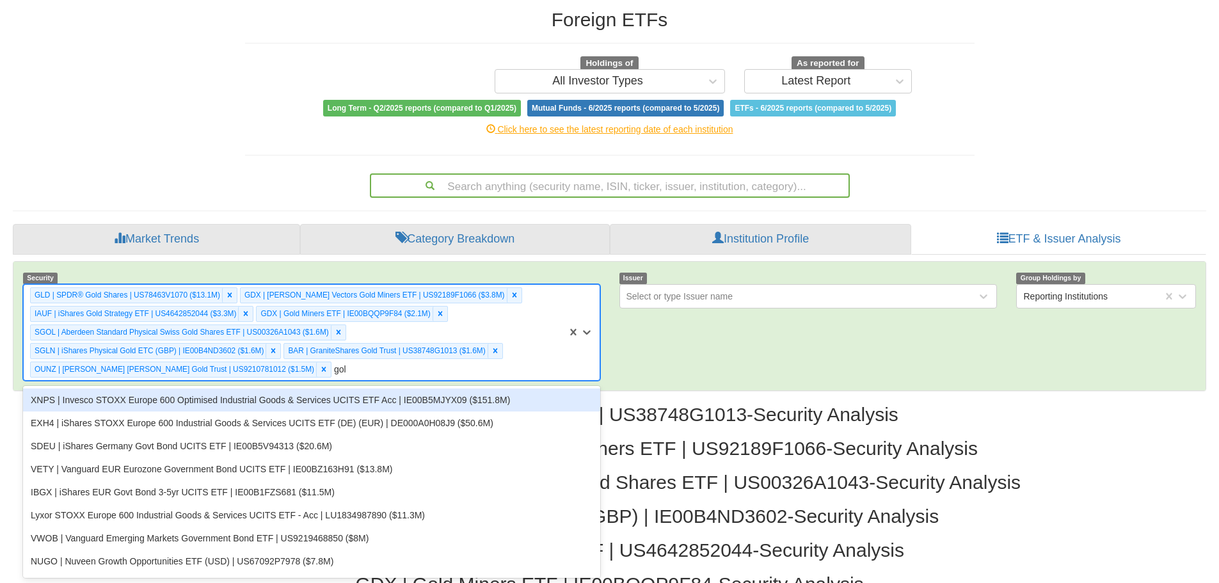
type input "gold"
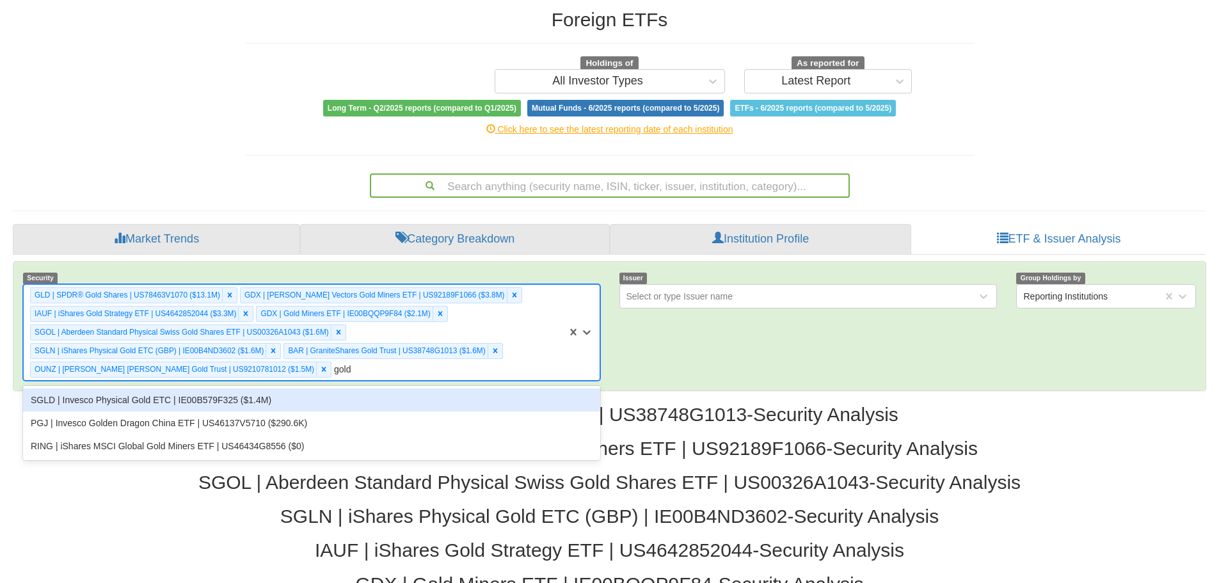
click at [230, 397] on div "SGLD | Invesco Physical Gold ETC | IE00B579F325 ($1.4M)" at bounding box center [311, 399] width 577 height 23
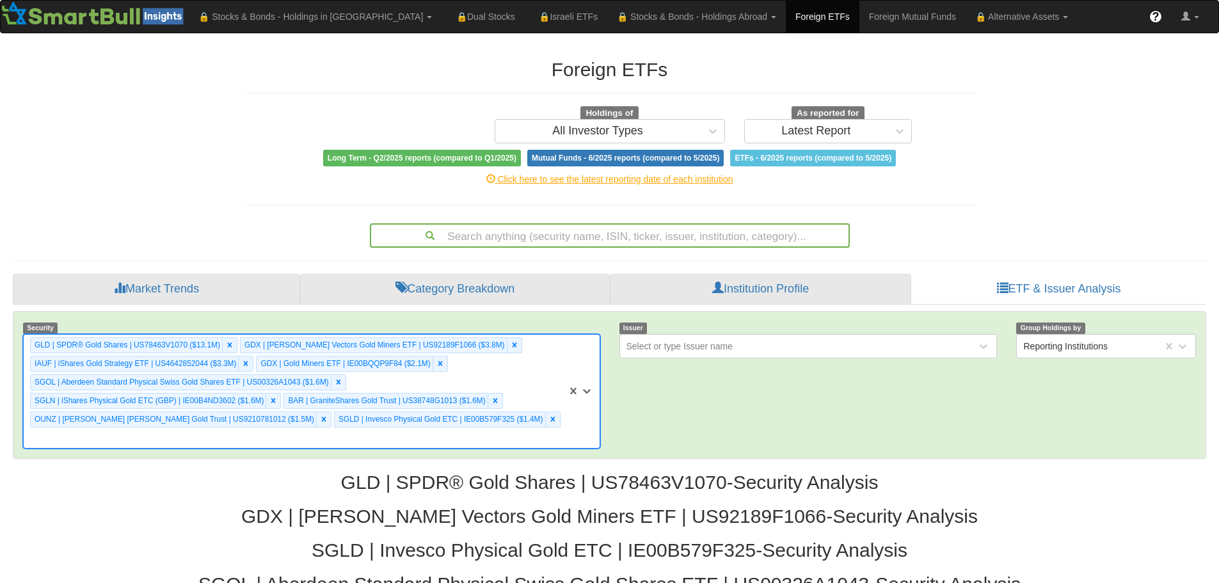
click at [488, 421] on div "option SGLD | Invesco Physical Gold ETC | IE00B579F325 ($1.4M), selected. 0 res…" at bounding box center [311, 391] width 577 height 115
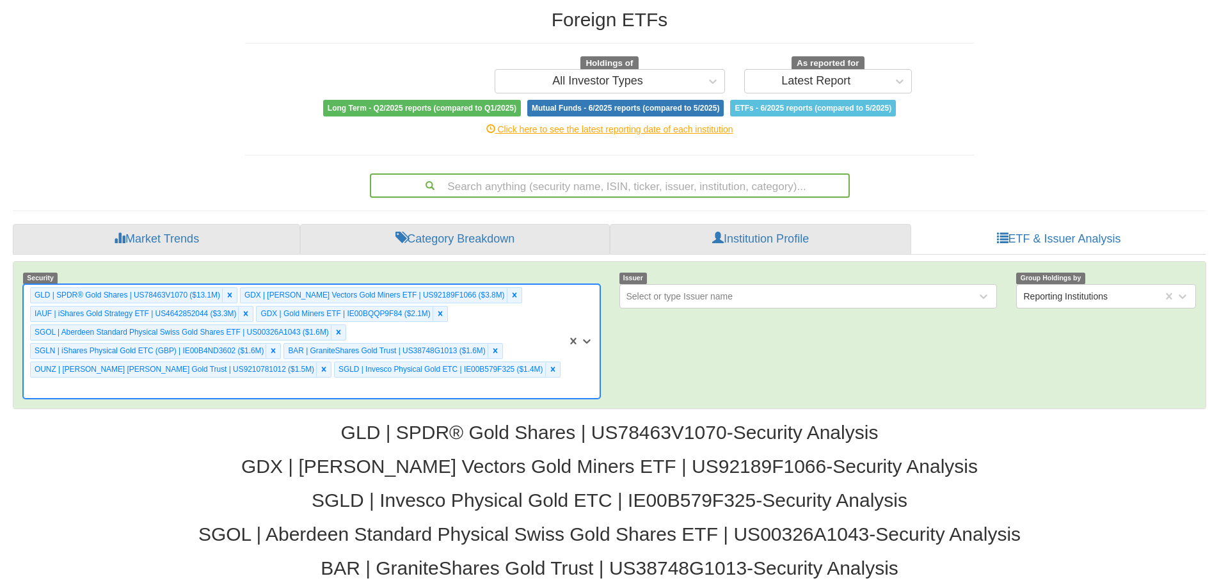
click at [486, 369] on div "GLD | SPDR® Gold Shares | US78463V1070 ($13.1M) GDX | [PERSON_NAME] Vectors Gol…" at bounding box center [295, 341] width 543 height 113
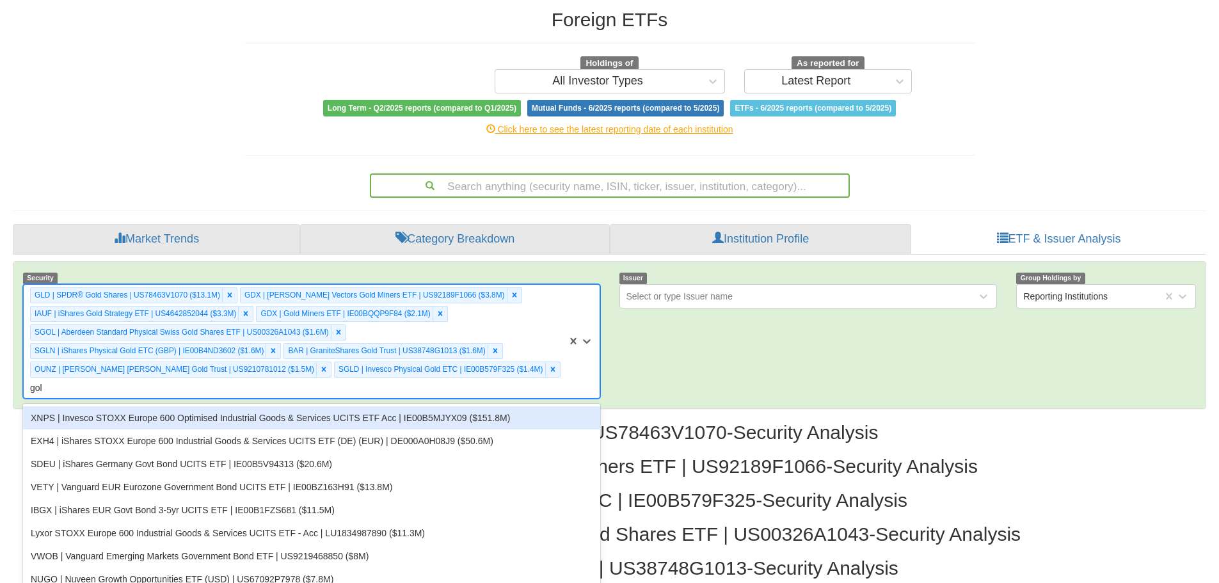
type input "gold"
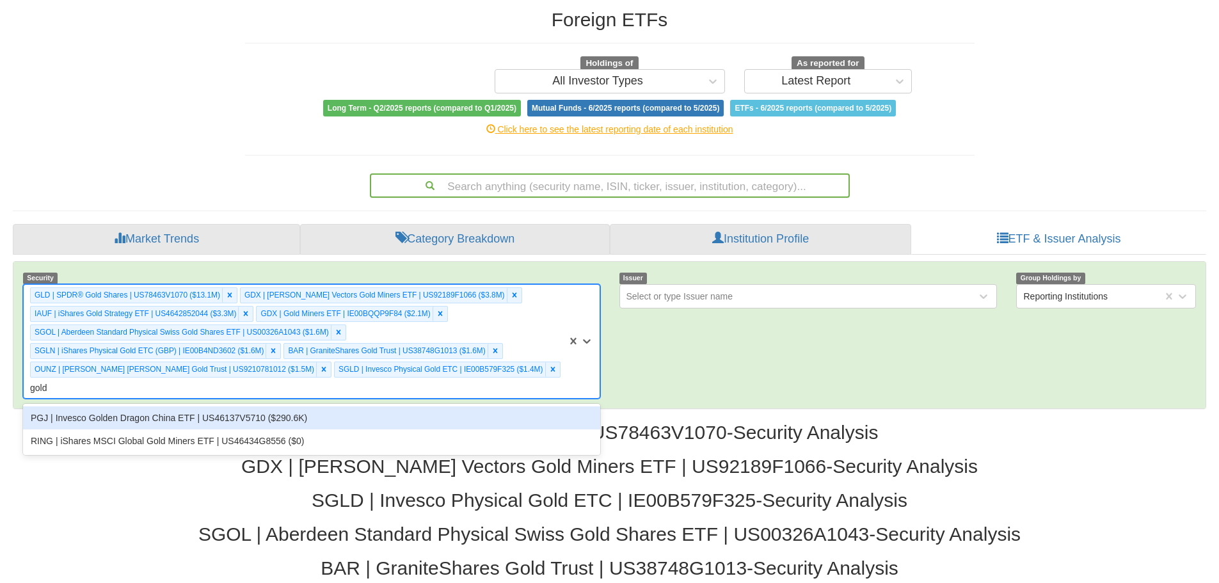
click at [200, 406] on div "PGJ | Invesco Golden Dragon China ETF | US46137V5710 ($290.6K)" at bounding box center [311, 417] width 577 height 23
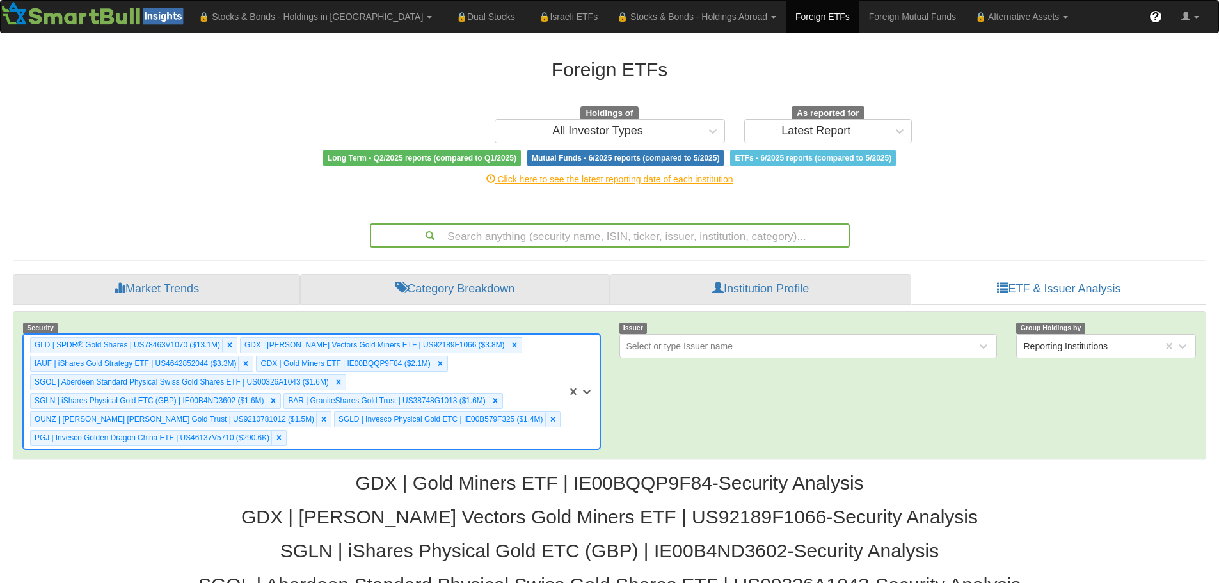
click at [303, 442] on div "option PGJ | Invesco Golden Dragon China ETF | US46137V5710 ($290.6K), selected…" at bounding box center [311, 391] width 577 height 115
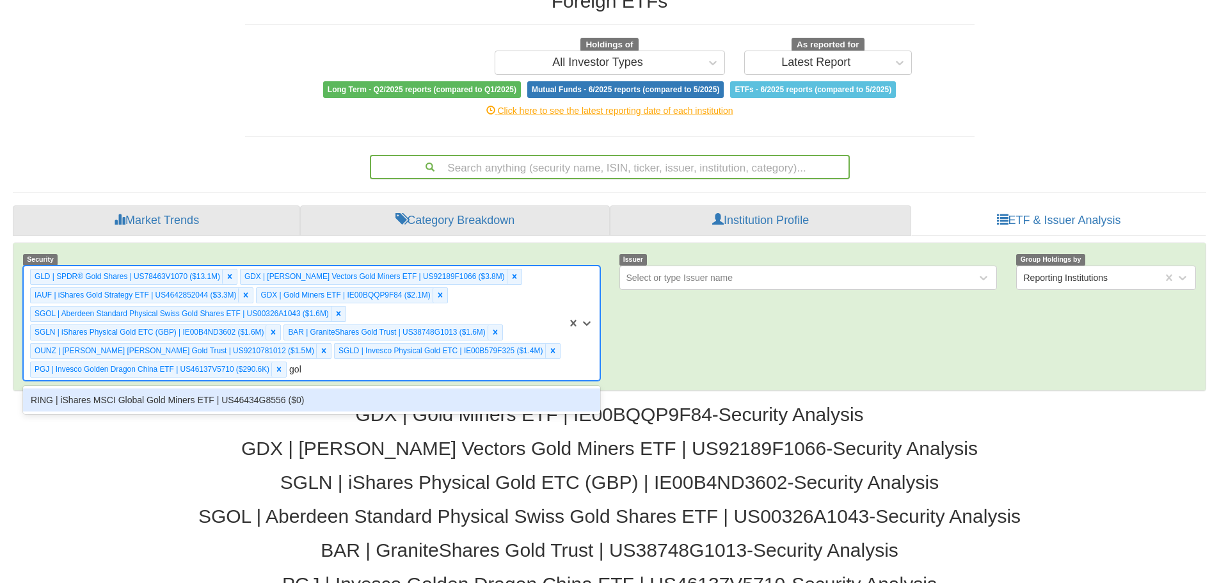
type input "gold"
click at [143, 399] on div "RING | iShares MSCI Global Gold Miners ETF | US46434G8556 ($0)" at bounding box center [311, 399] width 577 height 23
